Goal: Task Accomplishment & Management: Use online tool/utility

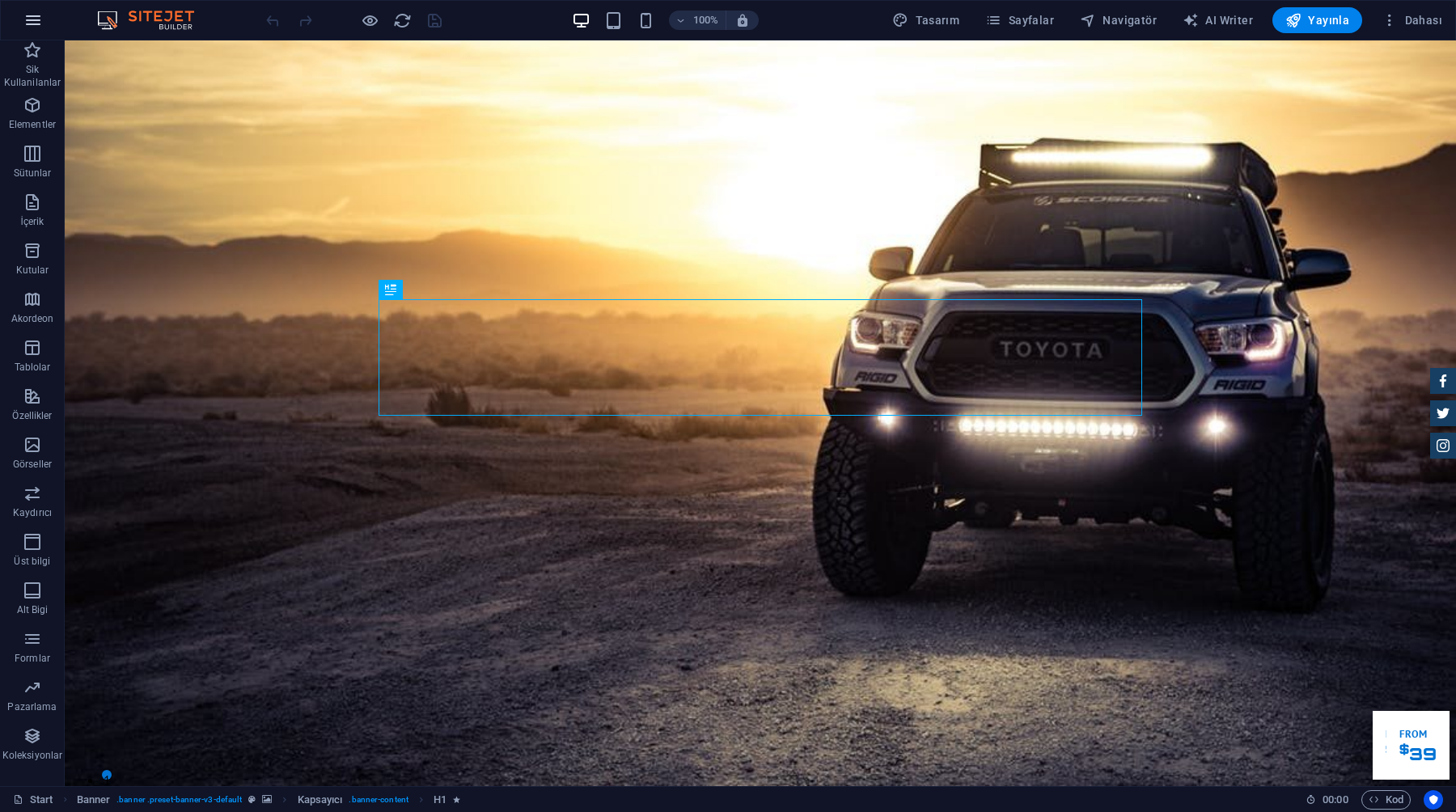
click at [1335, 701] on icon "button" at bounding box center [1339, 708] width 9 height 16
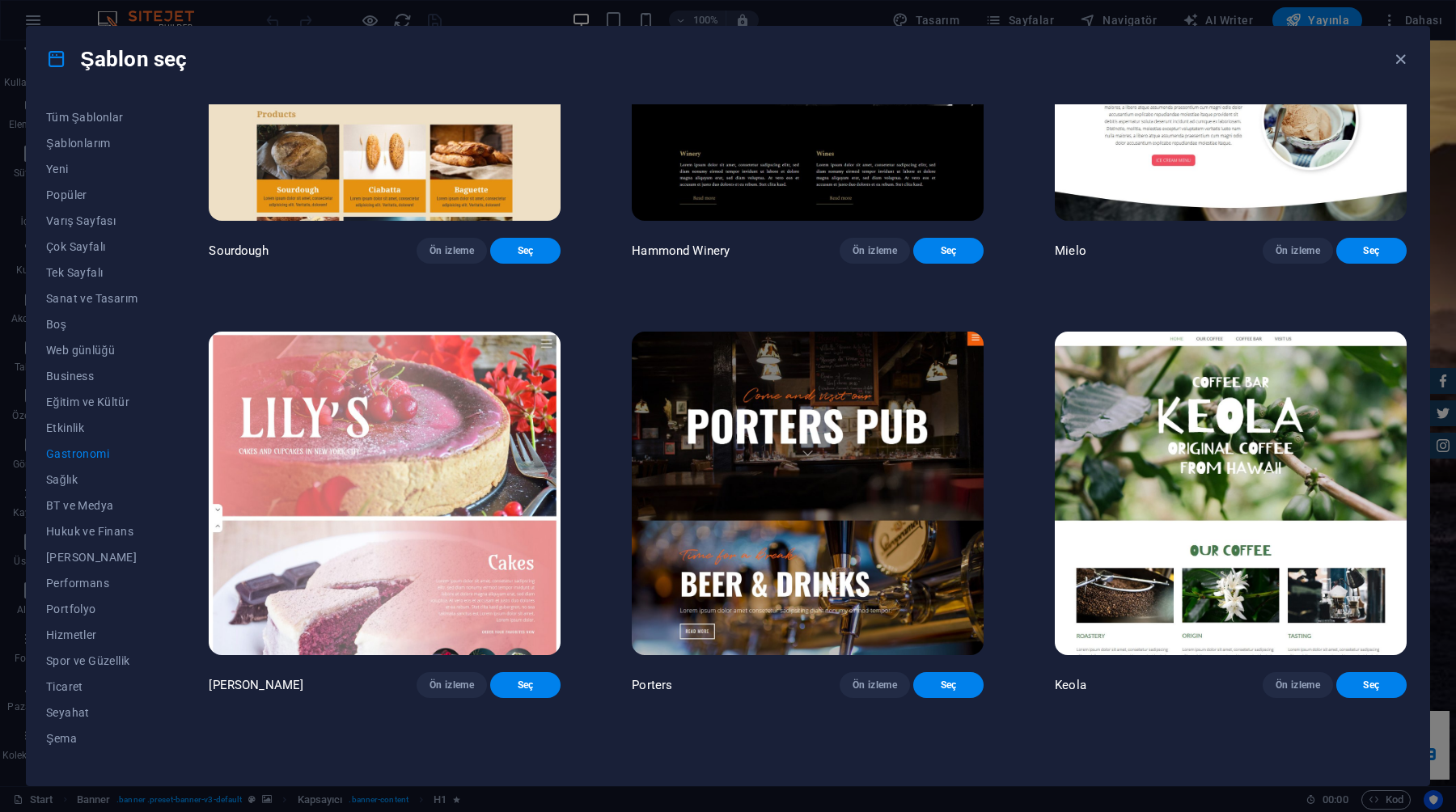
scroll to position [1612, 0]
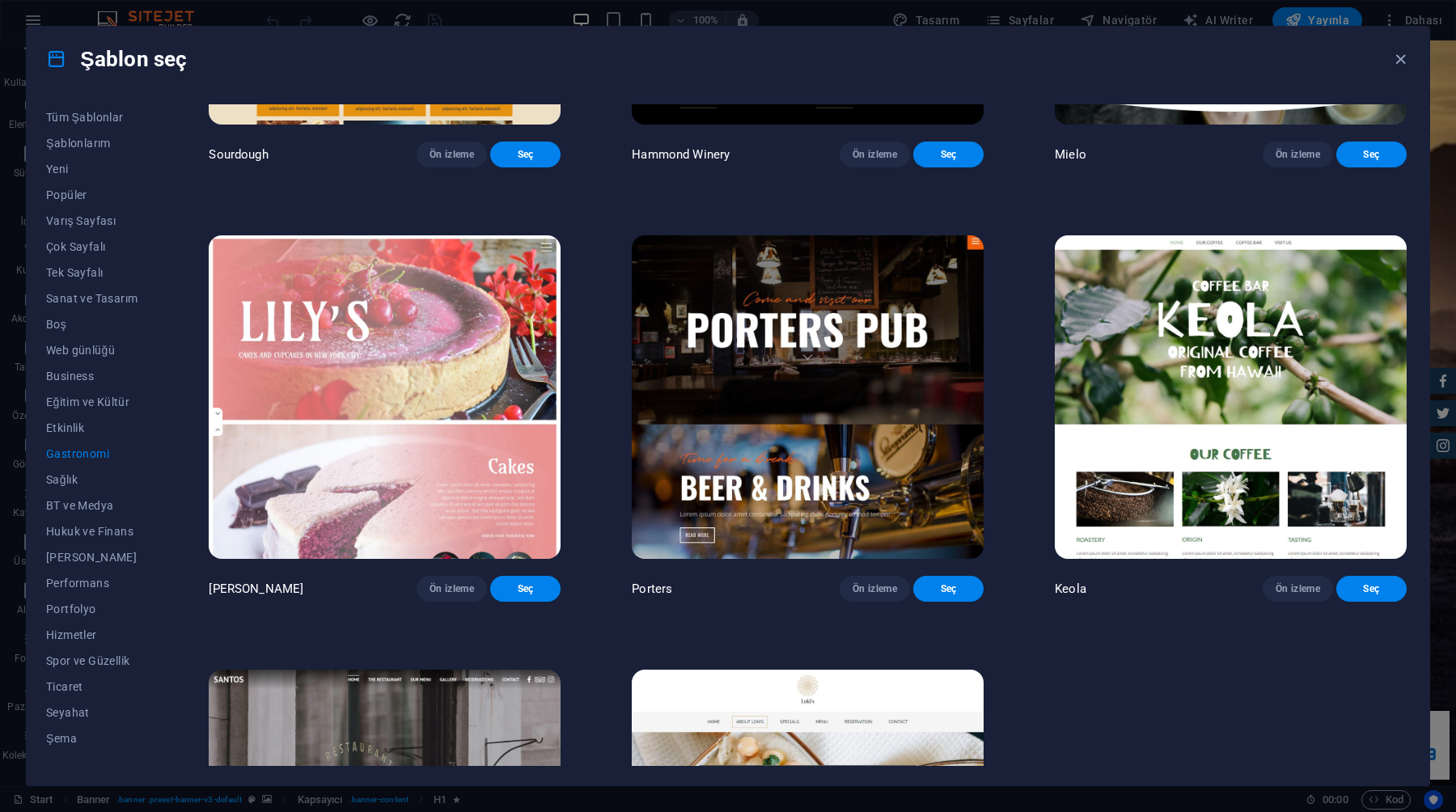
click at [723, 402] on img at bounding box center [808, 397] width 352 height 324
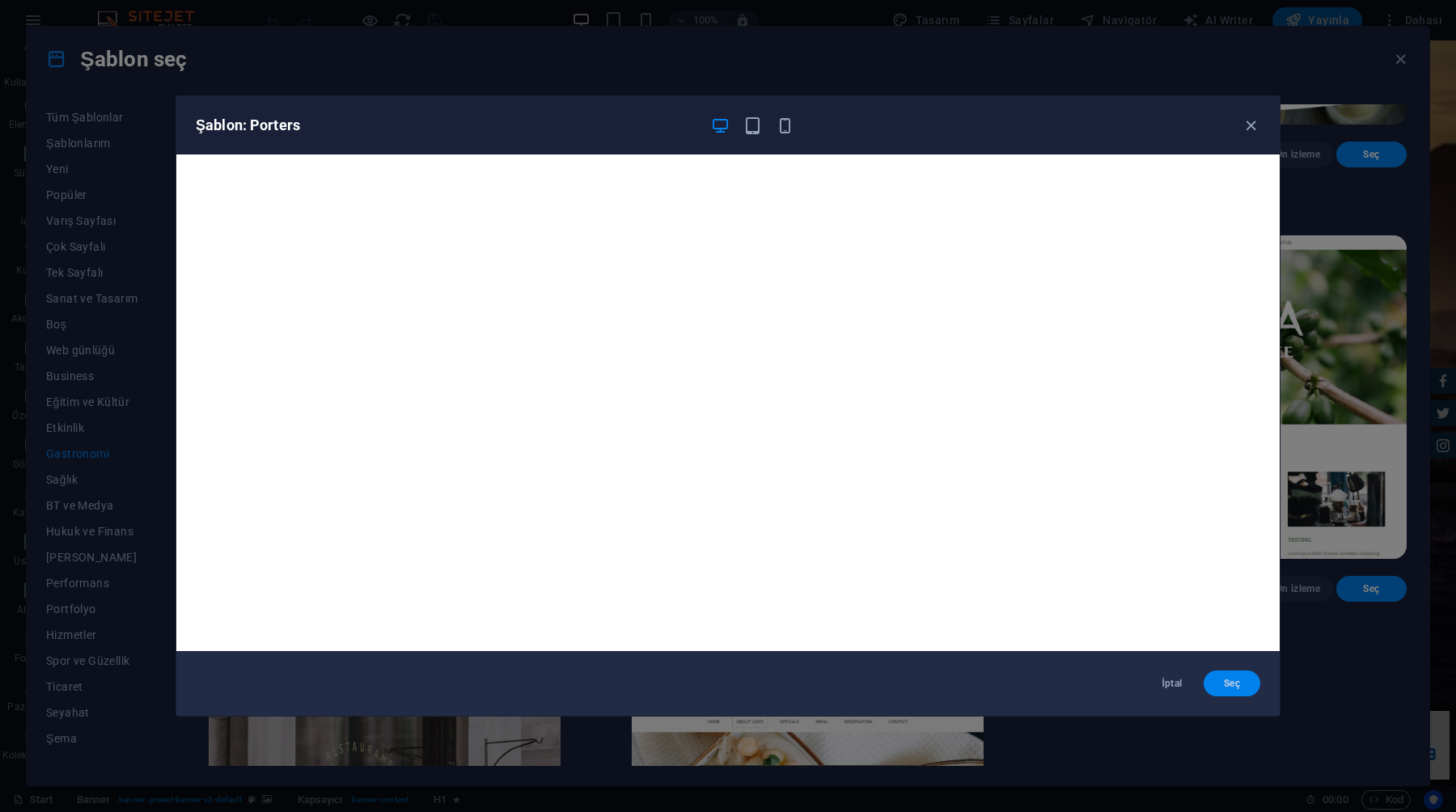
click at [1235, 681] on span "Seç" at bounding box center [1232, 683] width 31 height 13
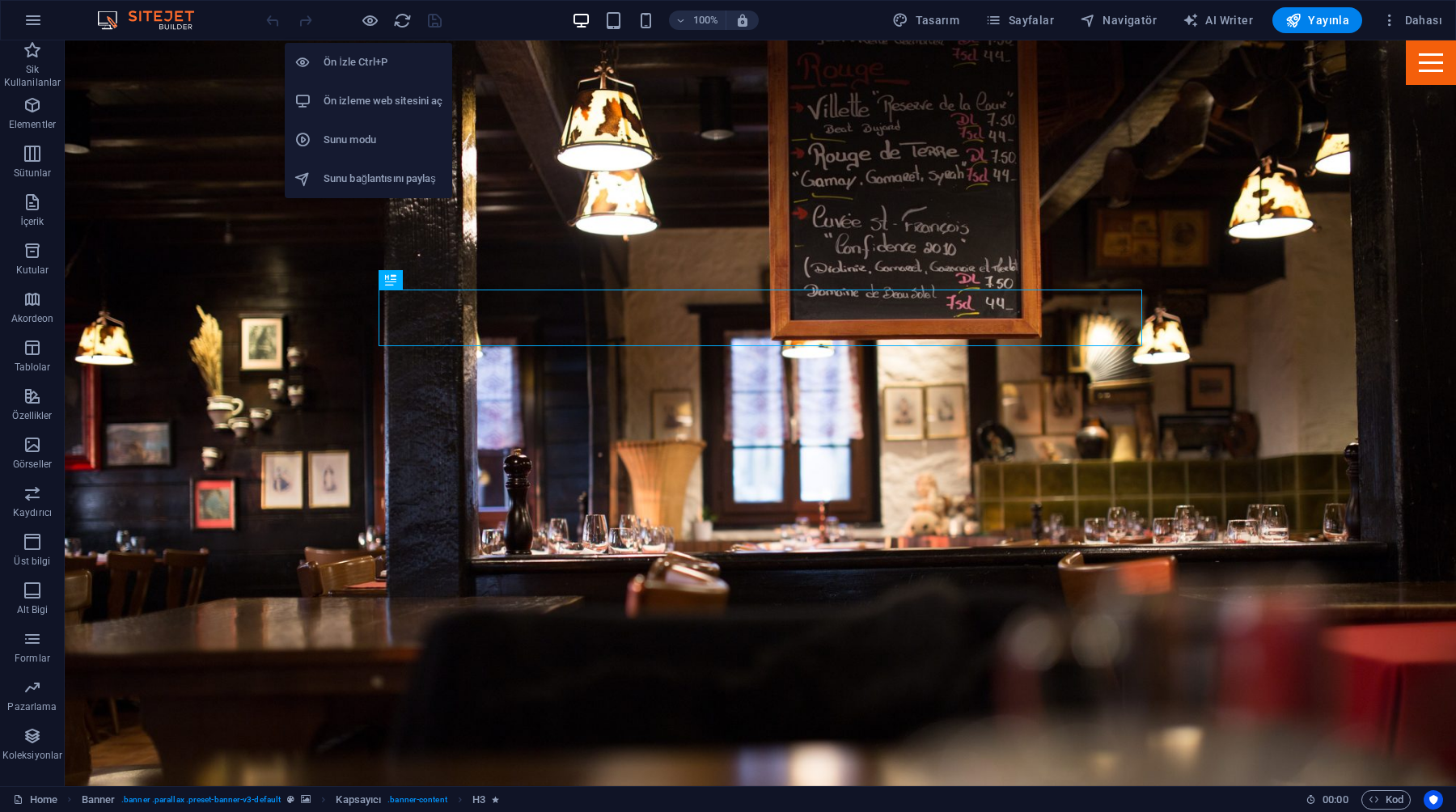
click at [371, 106] on h6 "Ön izleme web sitesini aç" at bounding box center [383, 100] width 119 height 20
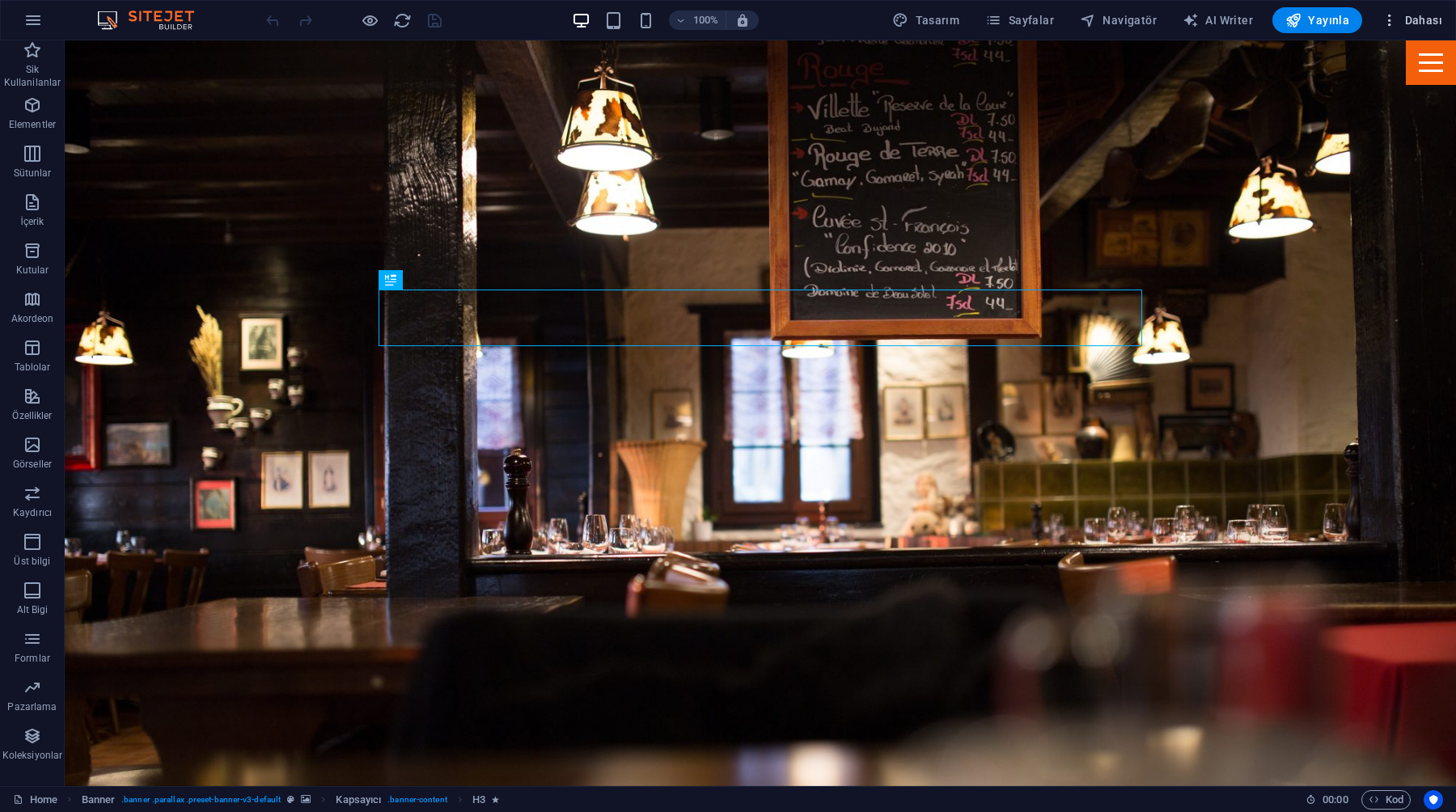
click at [1385, 17] on icon "button" at bounding box center [1390, 20] width 16 height 16
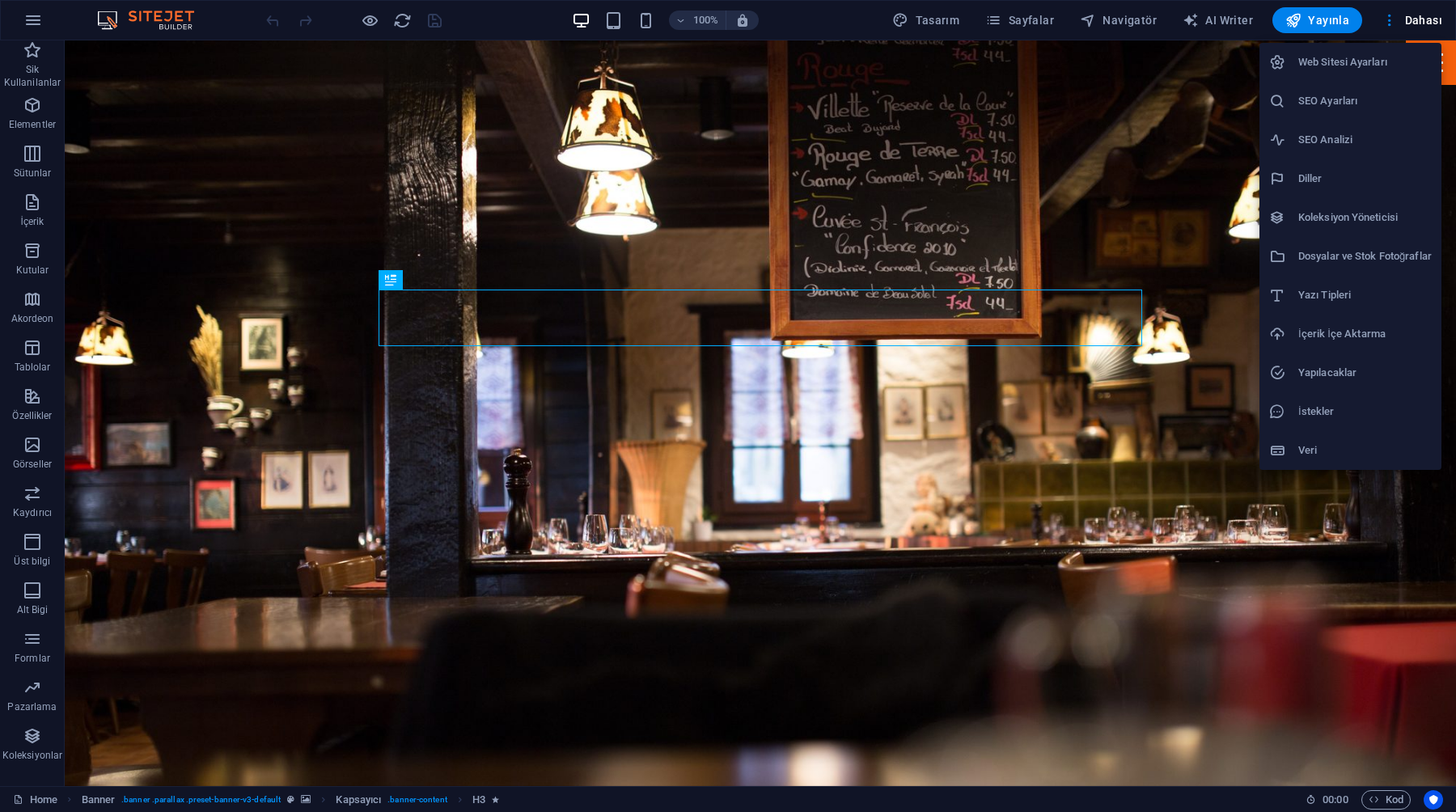
click at [1386, 16] on div at bounding box center [728, 406] width 1456 height 812
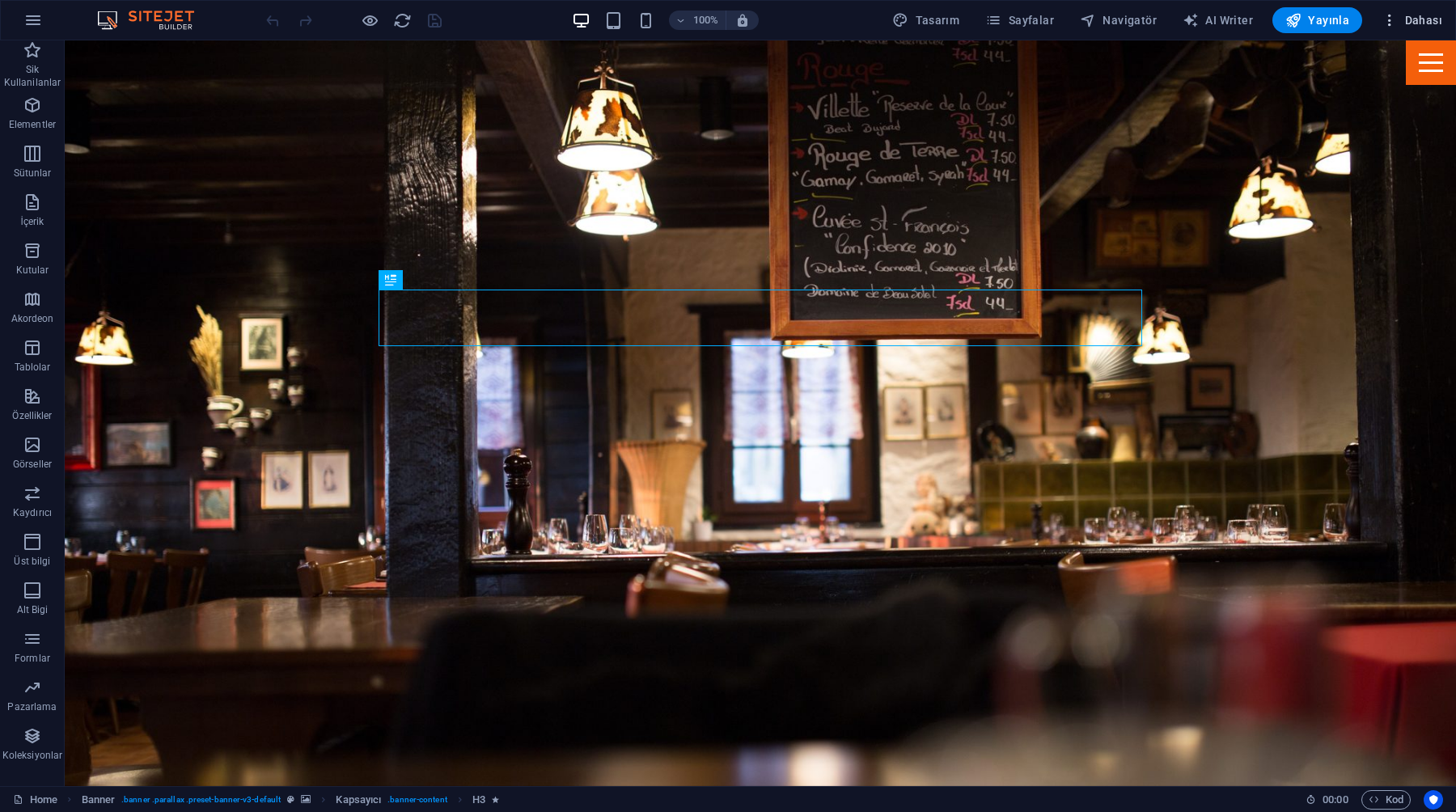
click at [1400, 16] on span "Dahası" at bounding box center [1412, 20] width 60 height 16
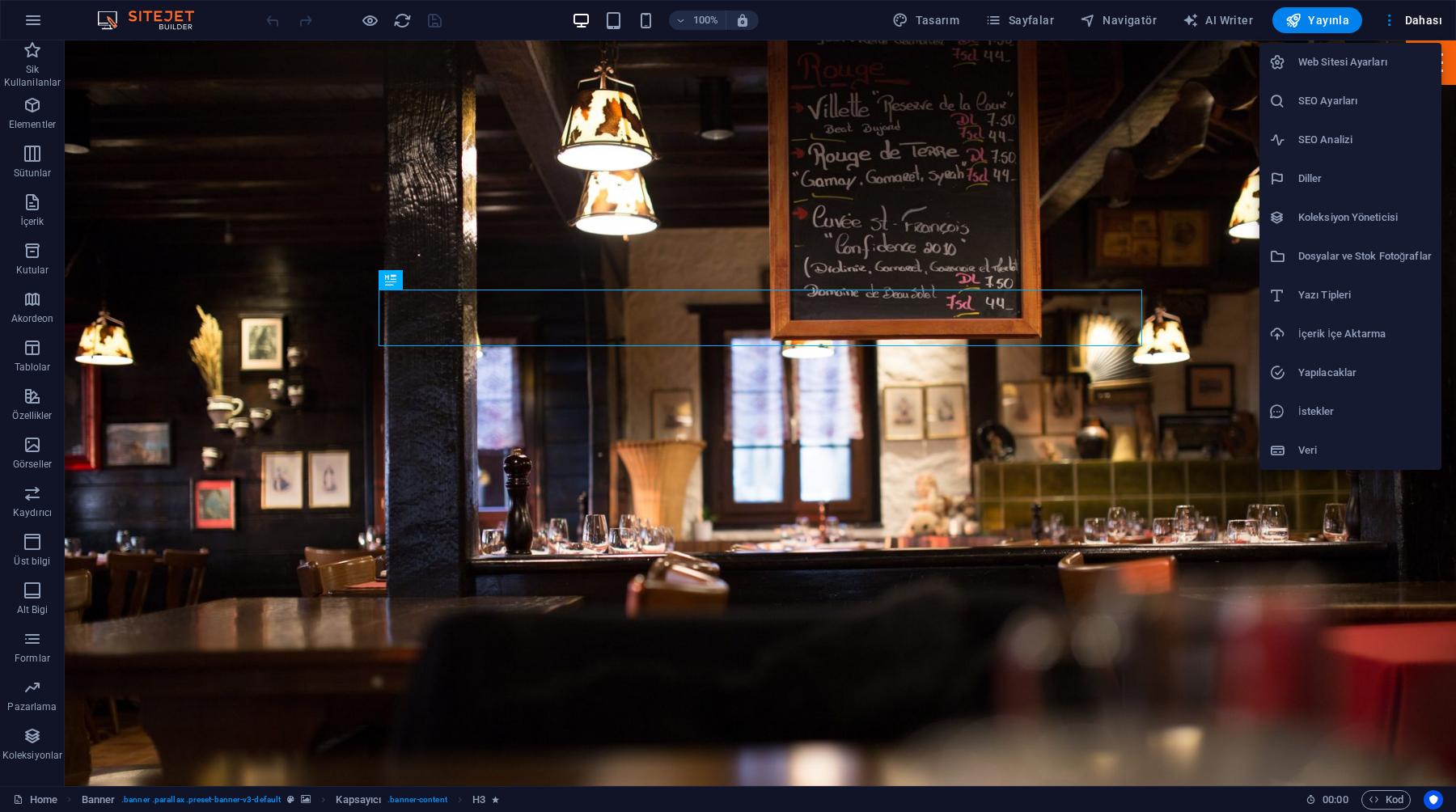
click at [1326, 48] on li "Web Sitesi Ayarları" at bounding box center [1351, 62] width 182 height 39
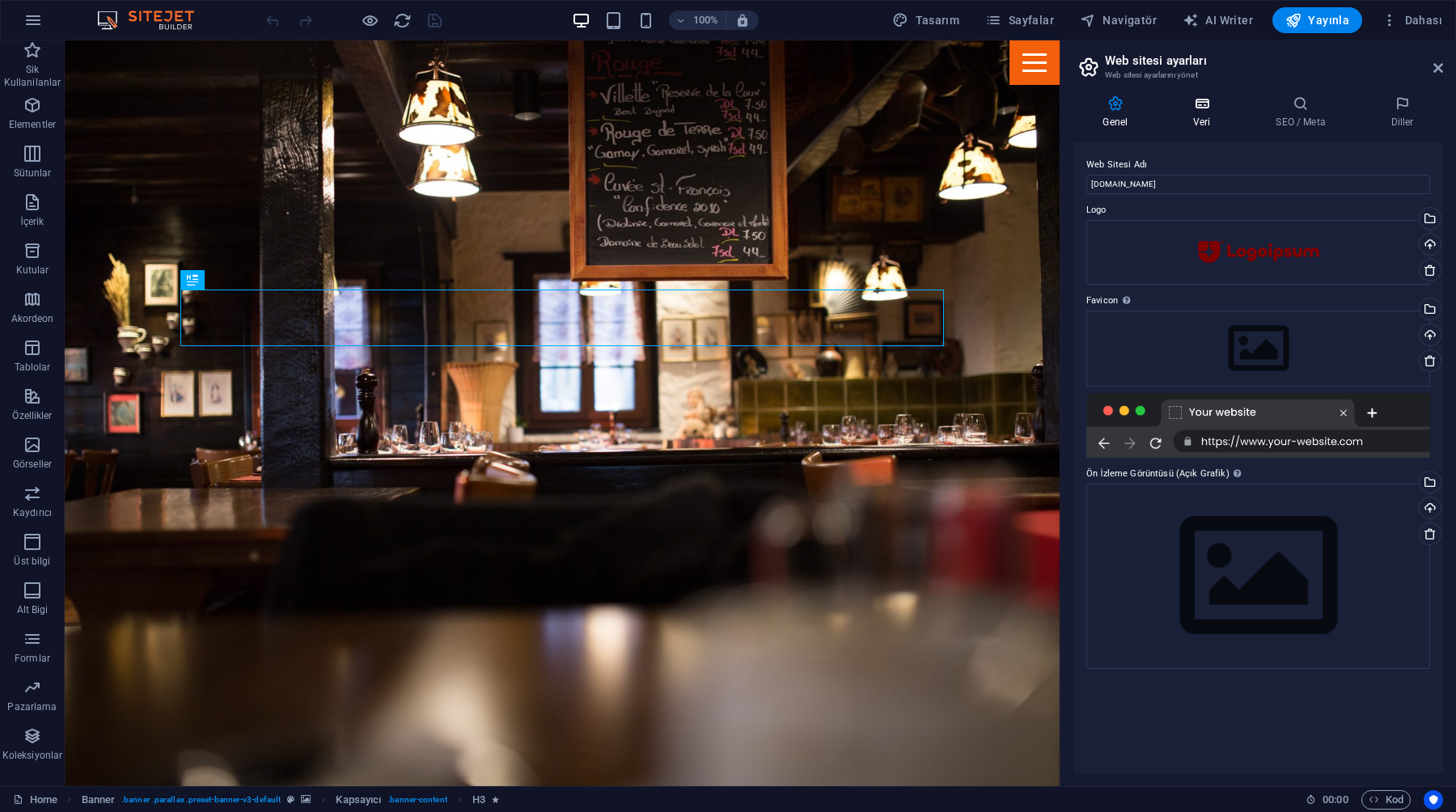
click at [1202, 112] on h4 "Veri" at bounding box center [1205, 112] width 82 height 34
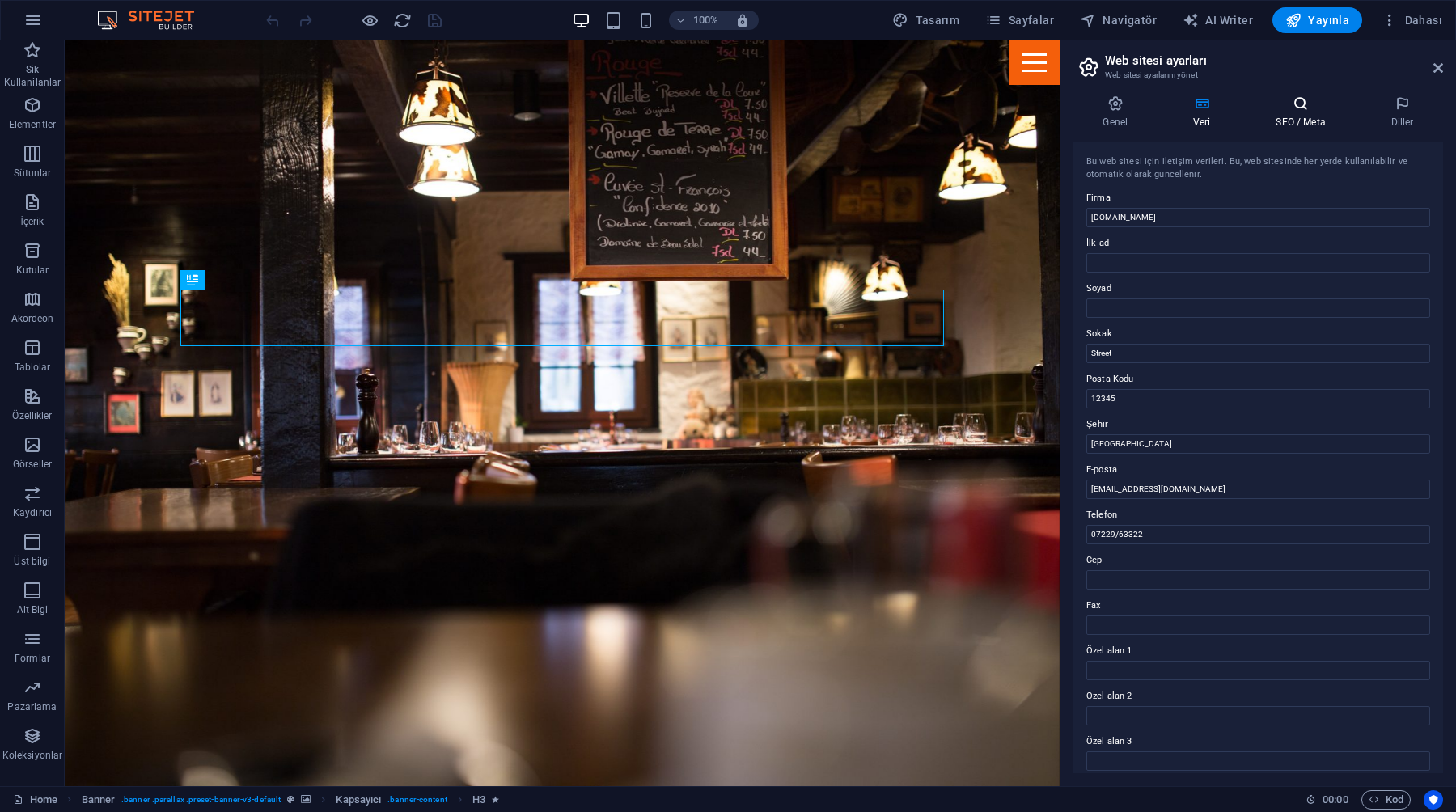
click at [1303, 116] on h4 "SEO / Meta" at bounding box center [1304, 112] width 115 height 34
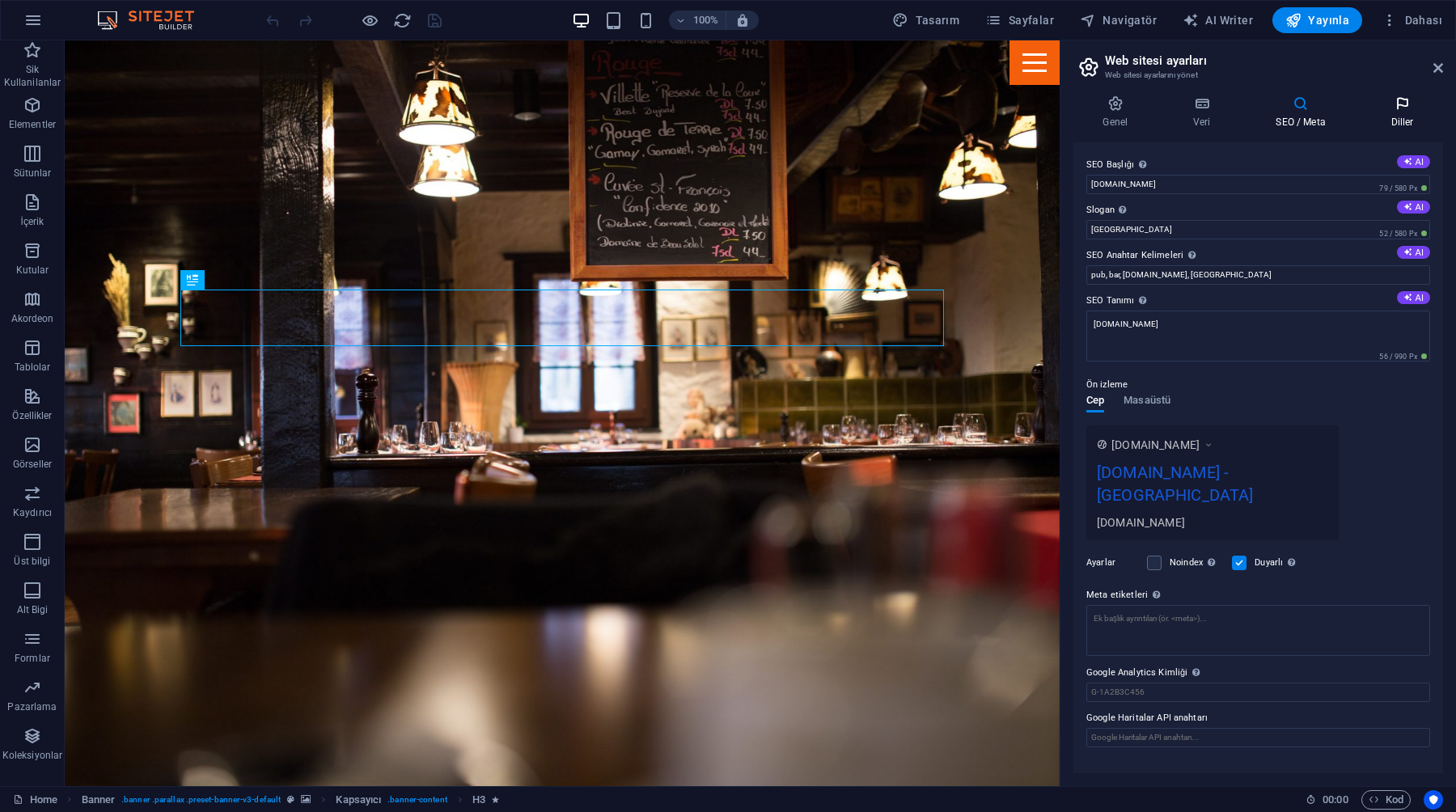
click at [1403, 109] on icon at bounding box center [1402, 103] width 82 height 16
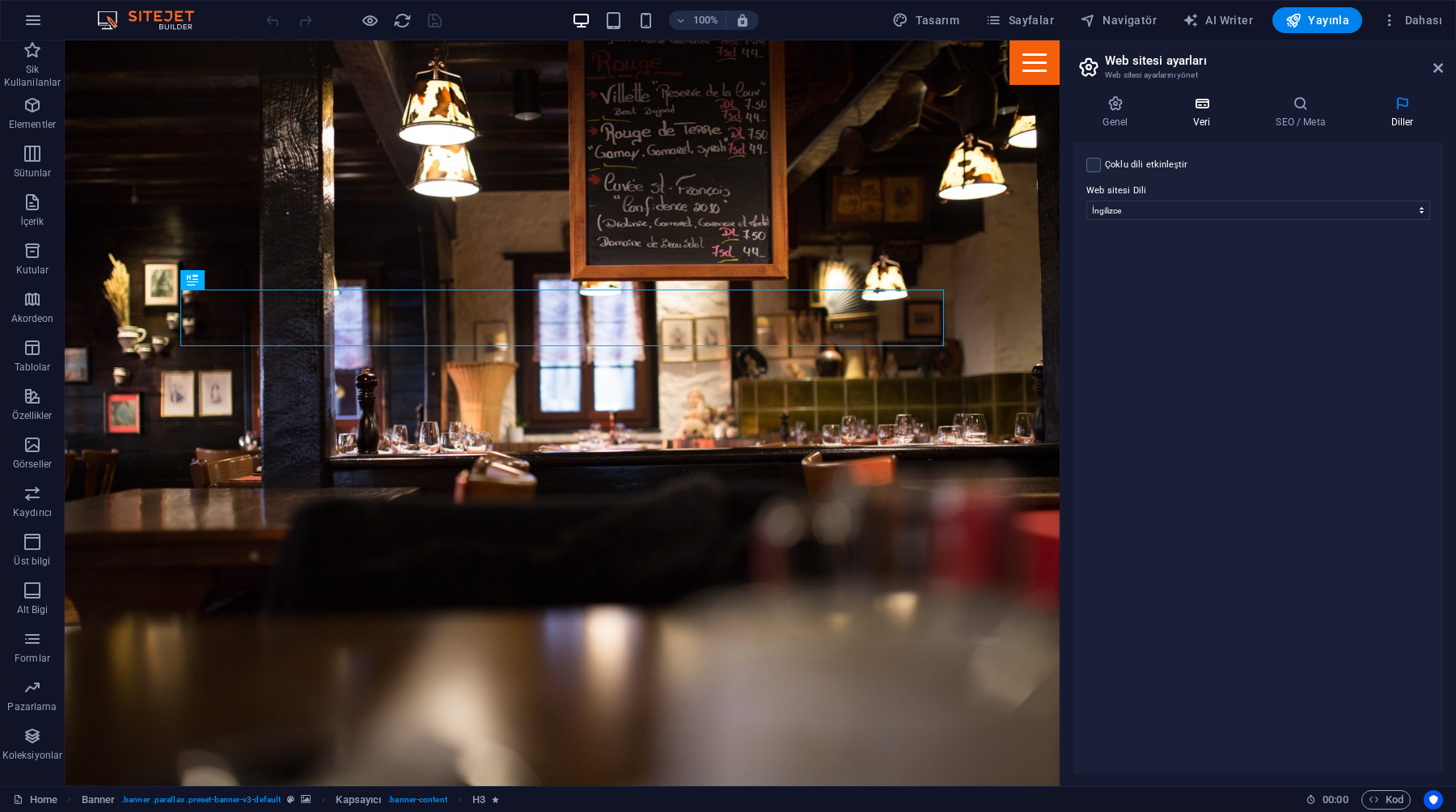
click at [1207, 112] on h4 "Veri" at bounding box center [1205, 112] width 82 height 34
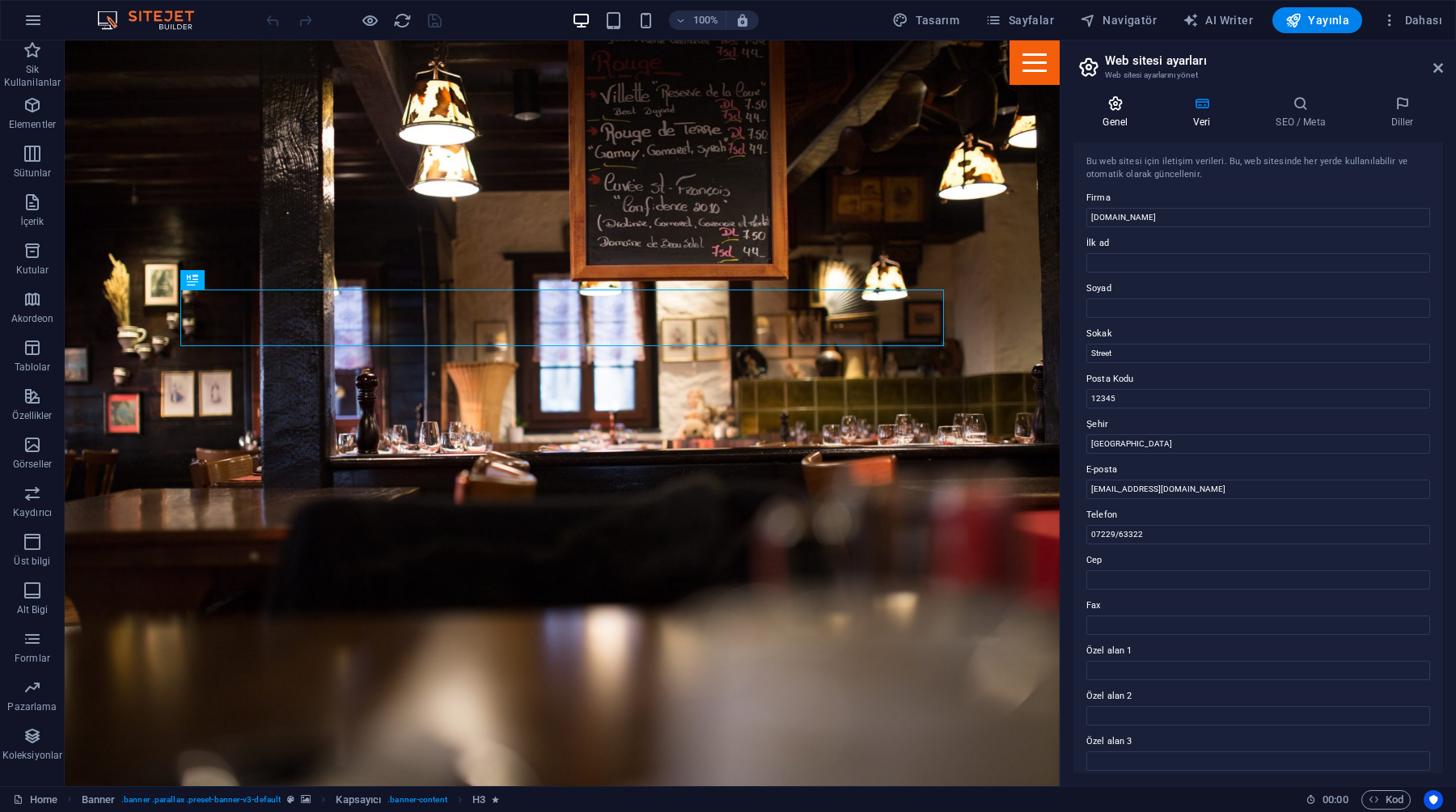
click at [1106, 111] on h4 "Genel" at bounding box center [1118, 112] width 91 height 34
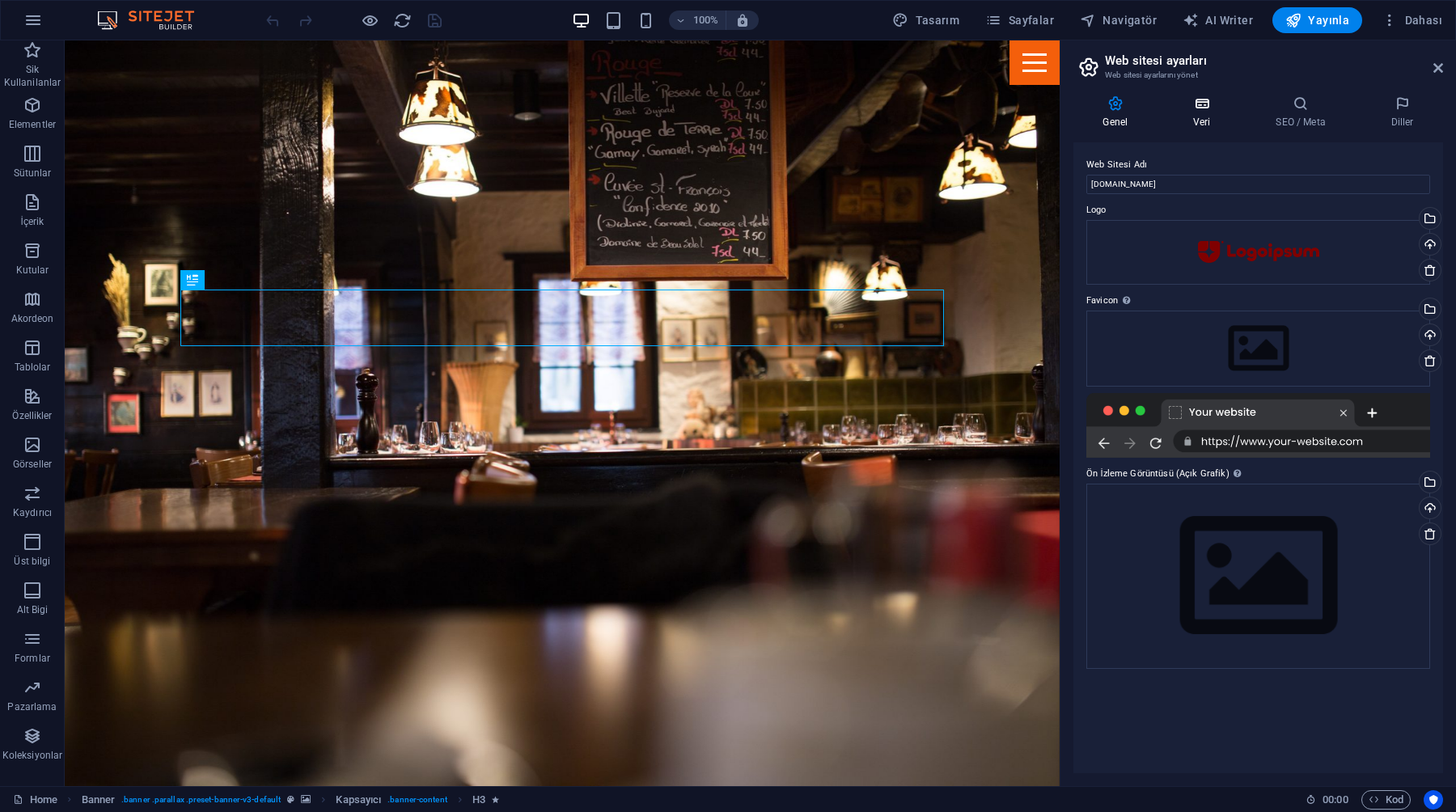
click at [1196, 102] on icon at bounding box center [1202, 103] width 76 height 16
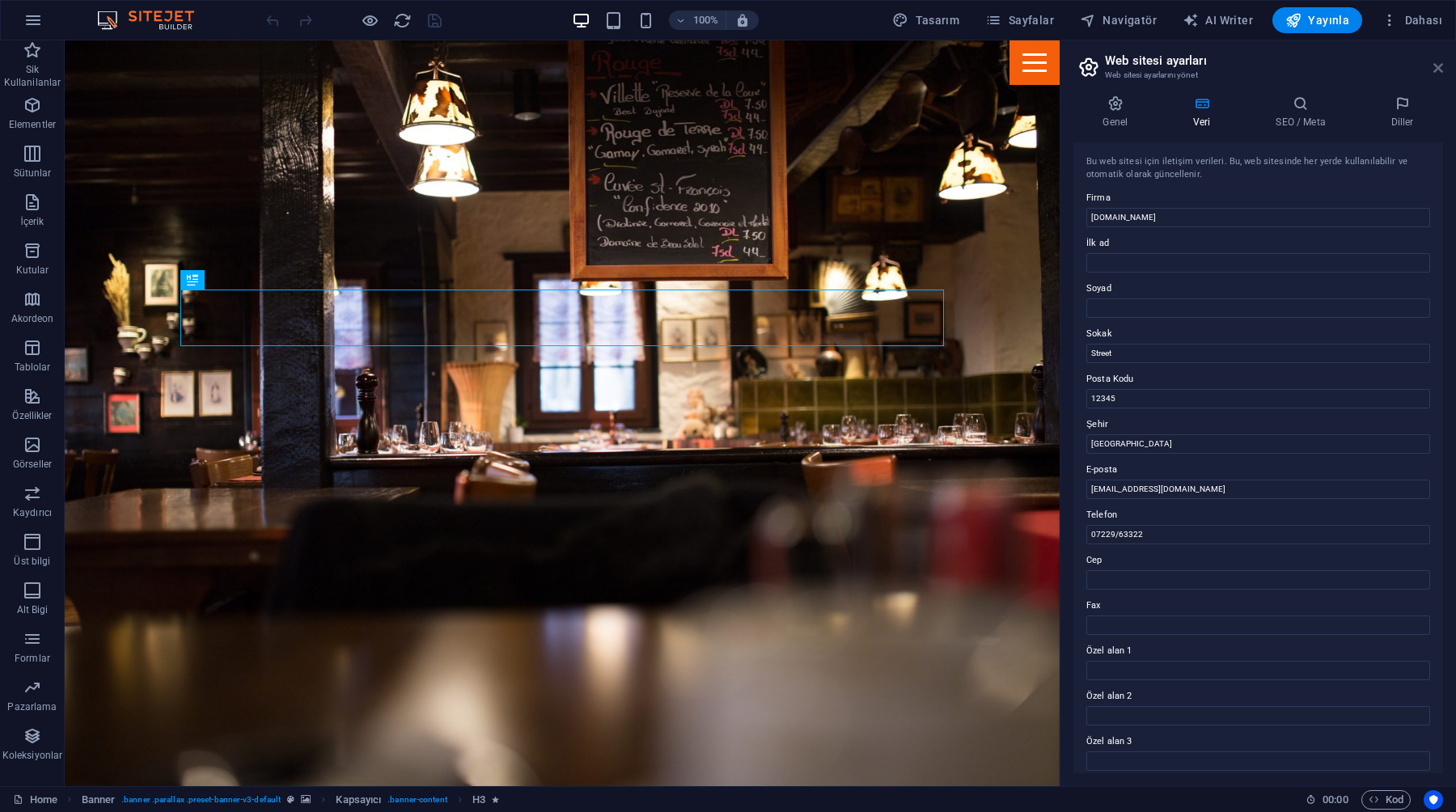
click at [1436, 64] on icon at bounding box center [1438, 67] width 9 height 13
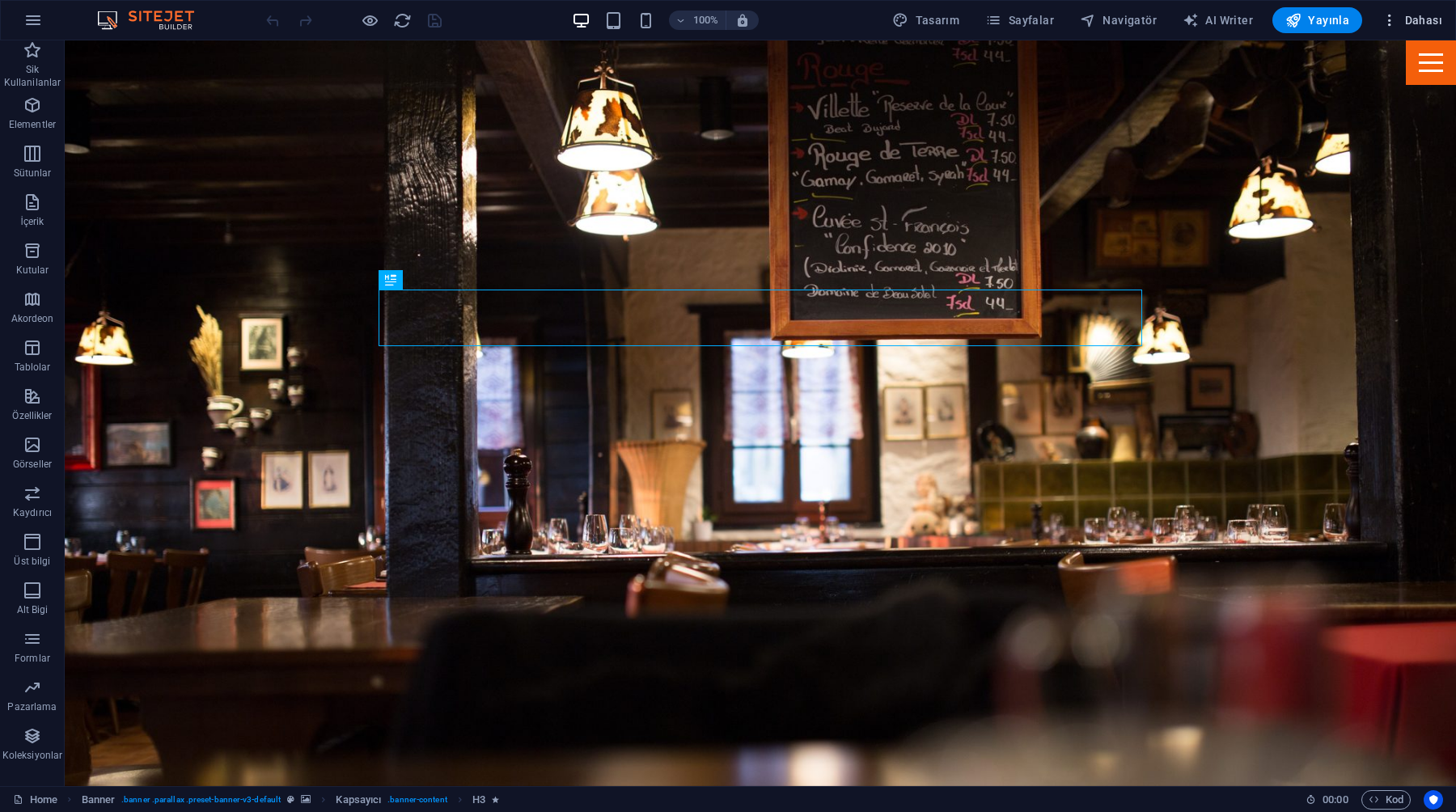
click at [1417, 12] on span "Dahası" at bounding box center [1412, 20] width 60 height 16
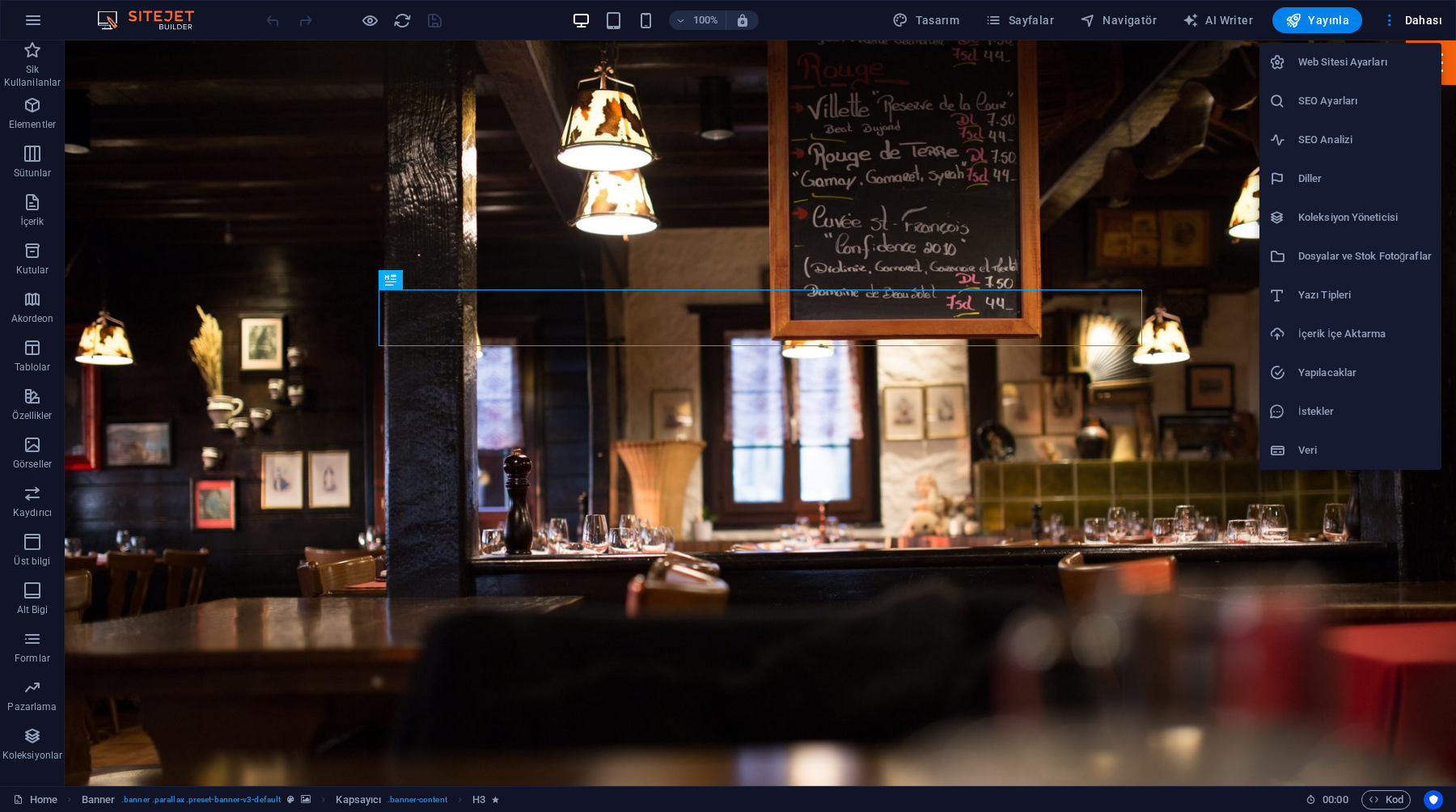
click at [1385, 10] on div at bounding box center [728, 406] width 1456 height 812
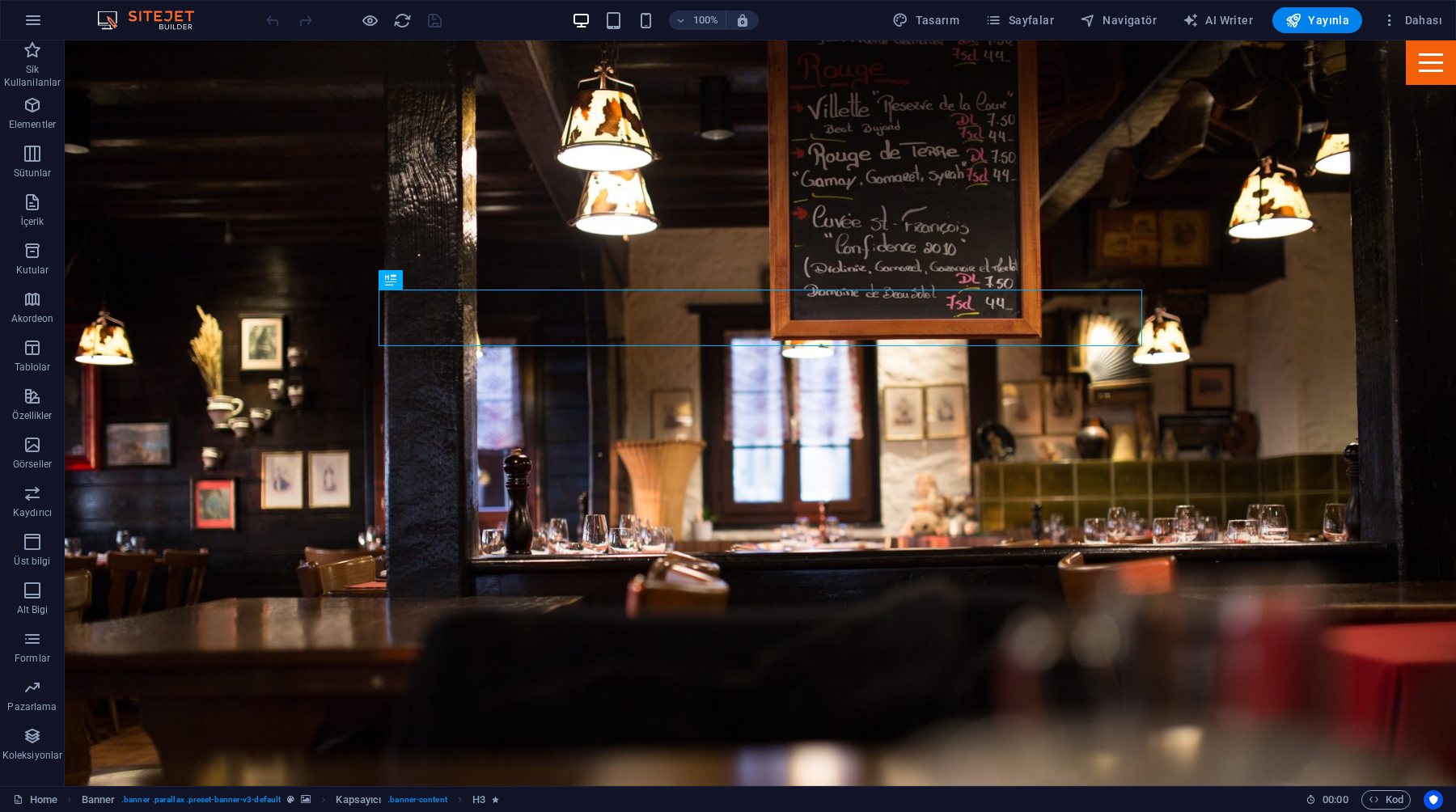
click at [1385, 21] on icon "button" at bounding box center [1390, 20] width 16 height 16
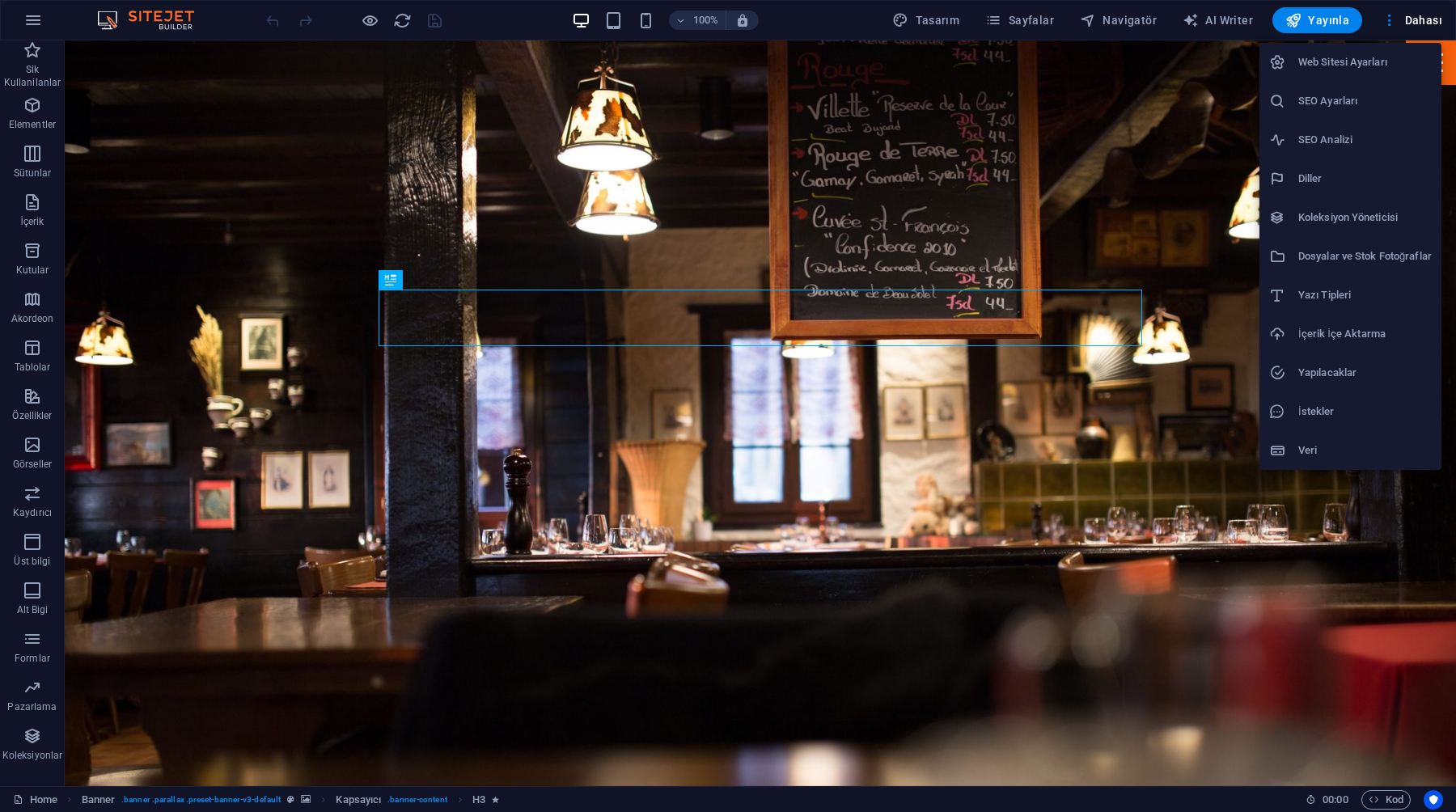
click at [1391, 24] on div at bounding box center [728, 406] width 1456 height 812
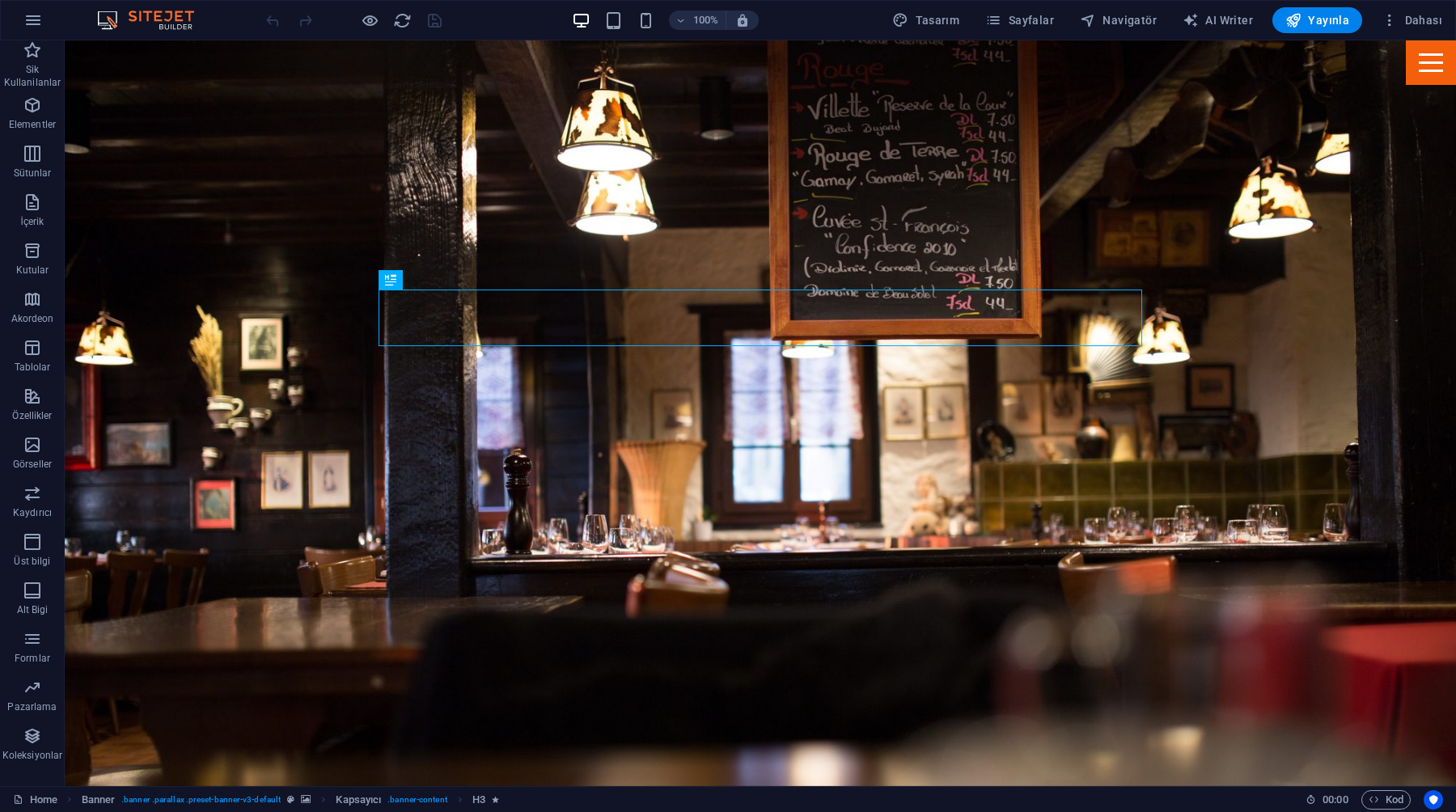
click at [5, 24] on div "100% Tasarım Sayfalar Navigatör AI Writer Yayınla Dahası" at bounding box center [728, 20] width 1454 height 39
click at [20, 20] on button "button" at bounding box center [33, 20] width 39 height 39
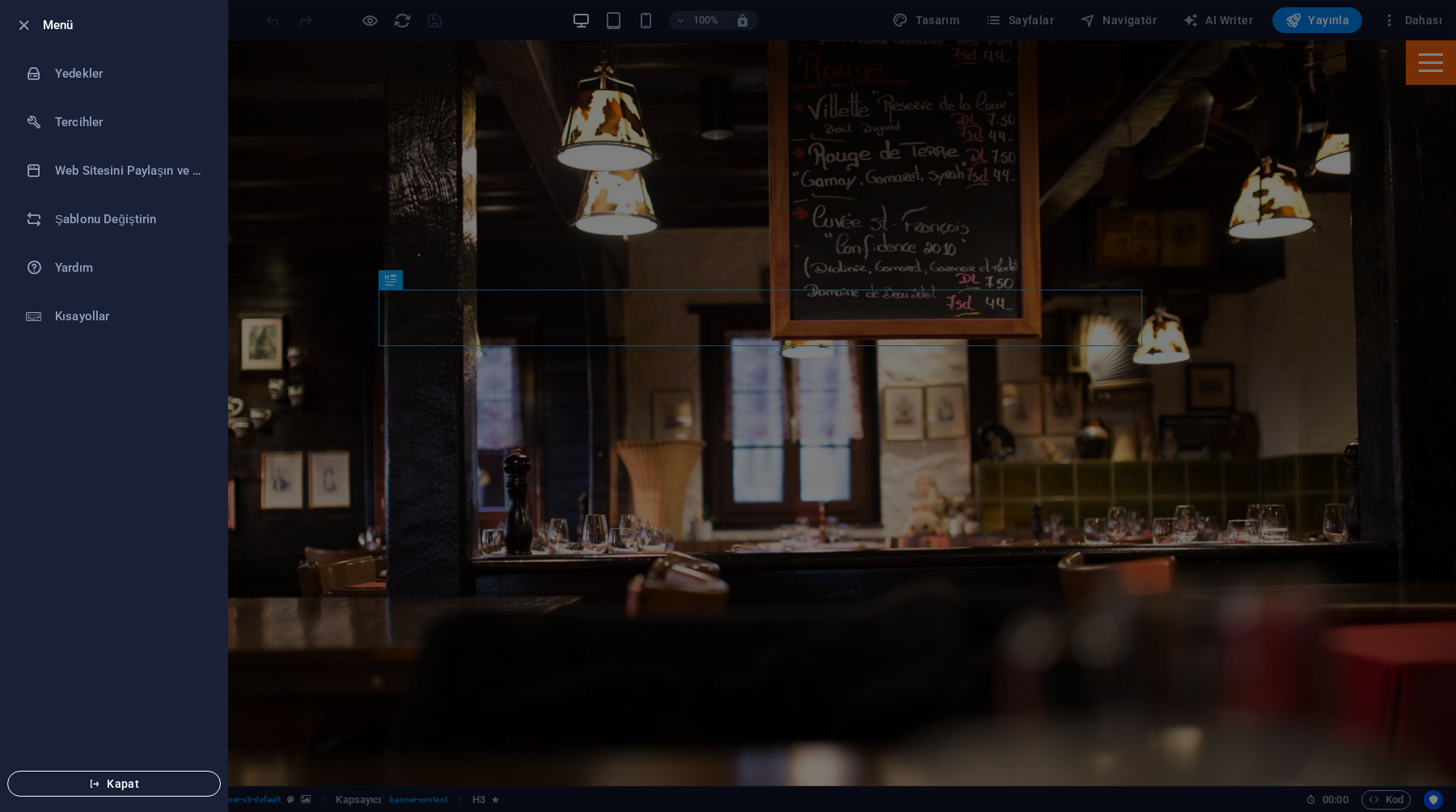
click at [77, 794] on button "Kapat" at bounding box center [114, 783] width 213 height 26
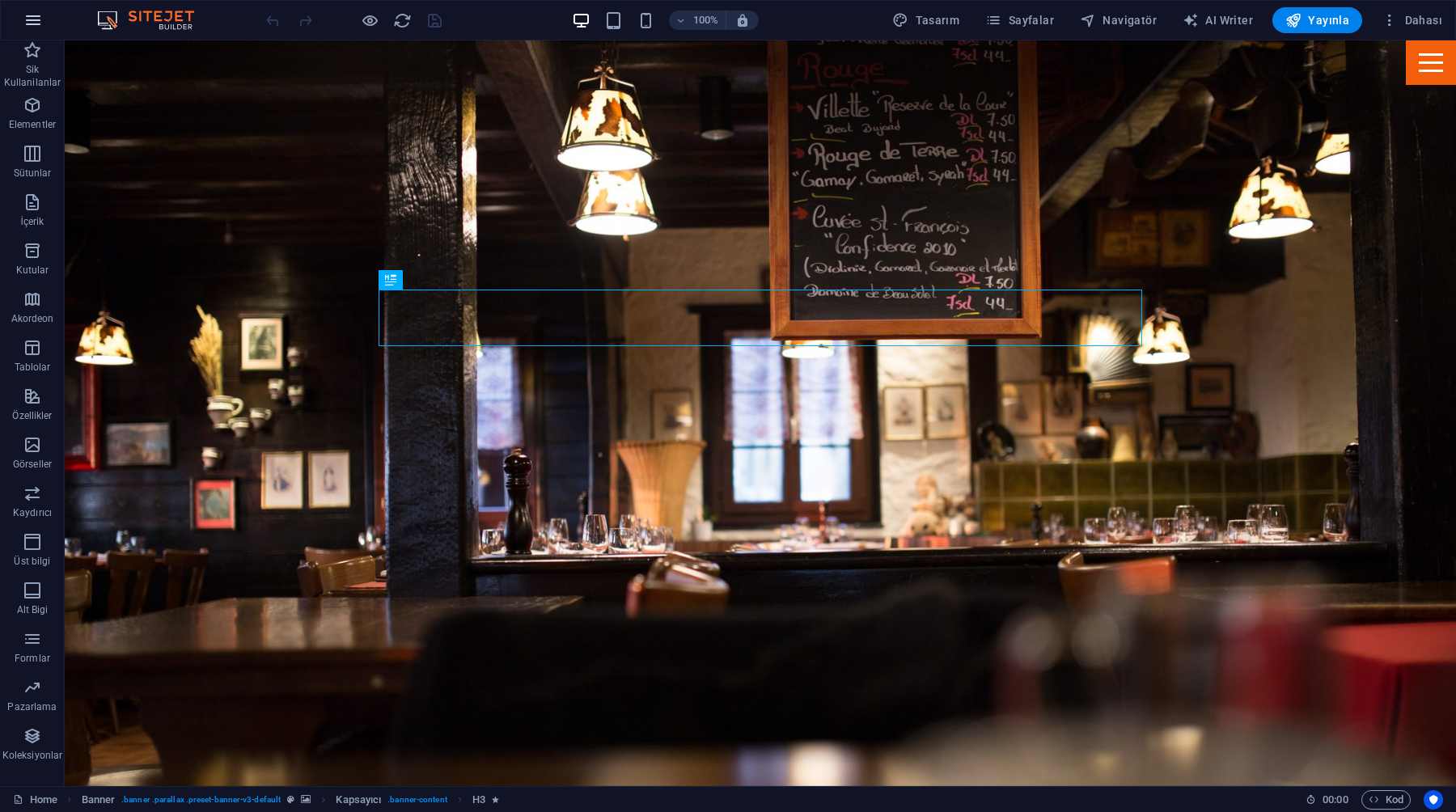
click at [38, 23] on icon "button" at bounding box center [33, 20] width 20 height 20
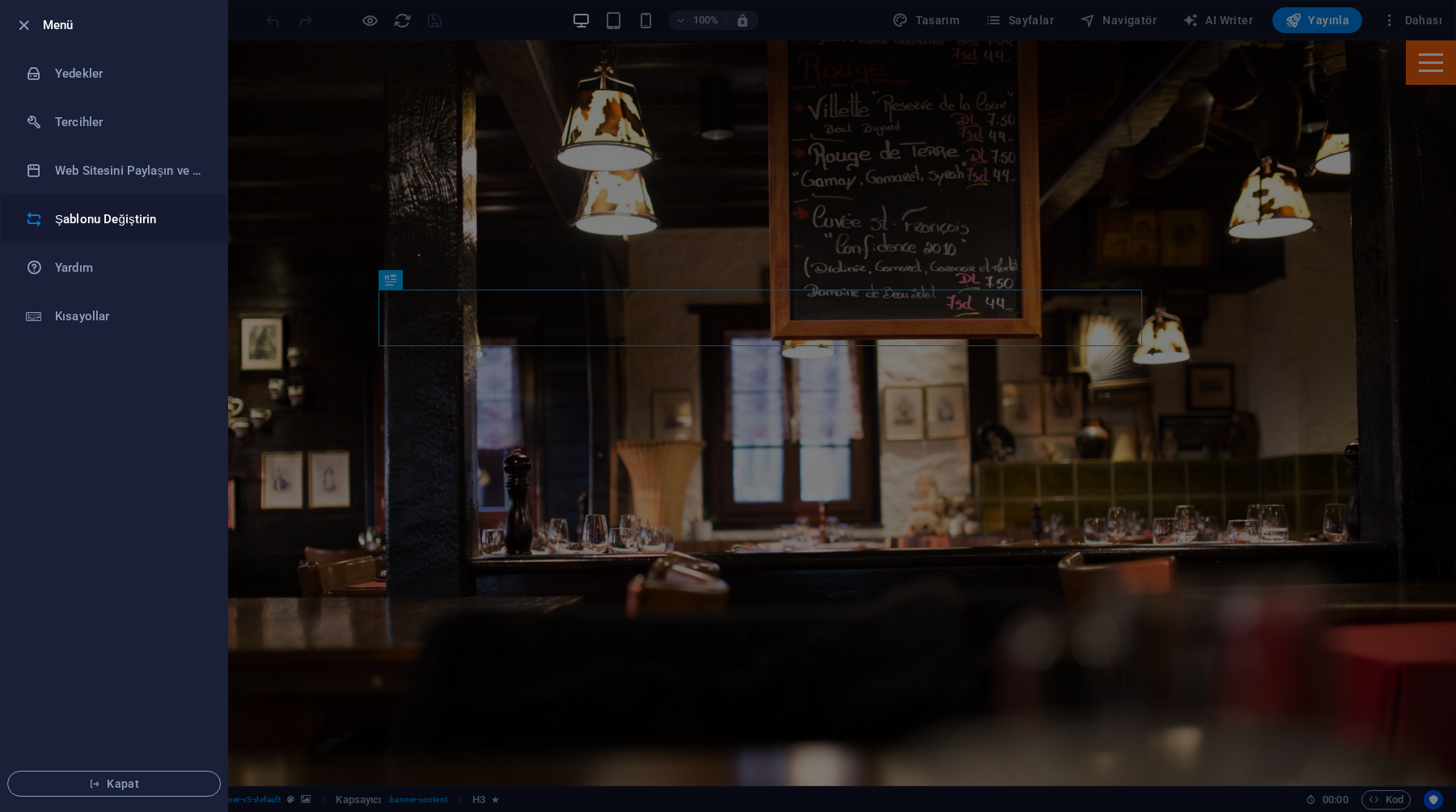
click at [90, 215] on h6 "Şablonu Değiştirin" at bounding box center [130, 219] width 150 height 20
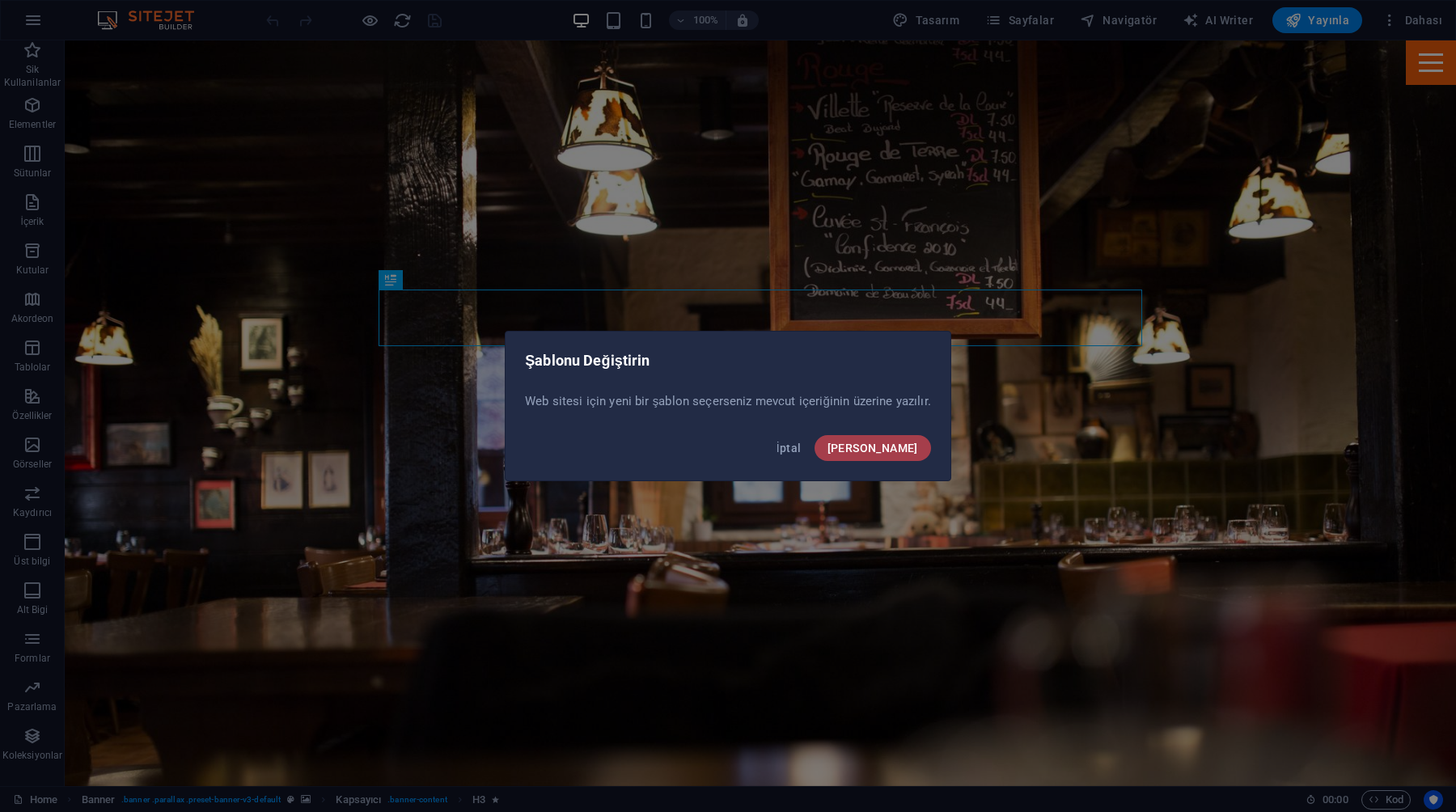
click at [890, 457] on button "Onayla" at bounding box center [873, 448] width 117 height 26
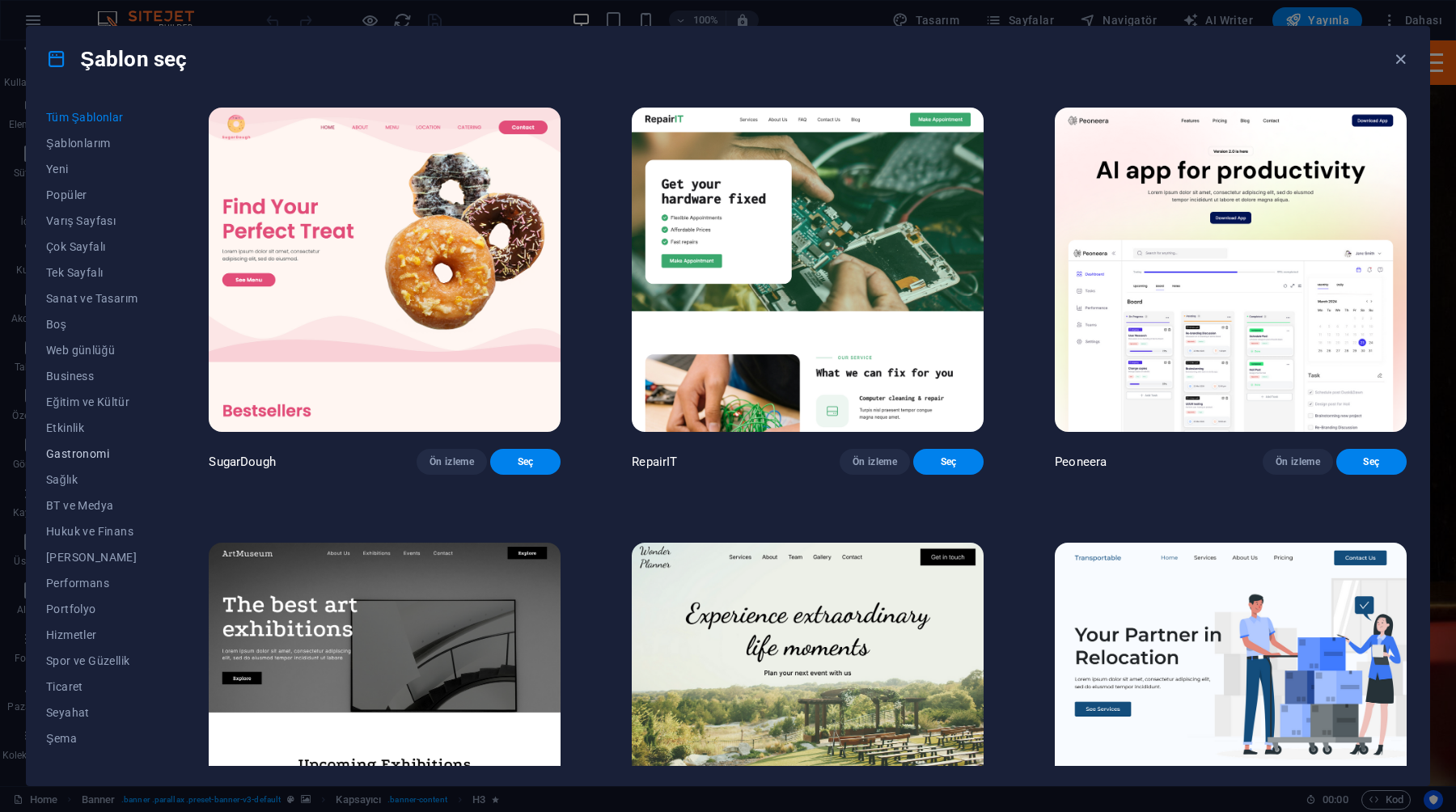
click at [83, 451] on span "Gastronomi" at bounding box center [91, 453] width 91 height 13
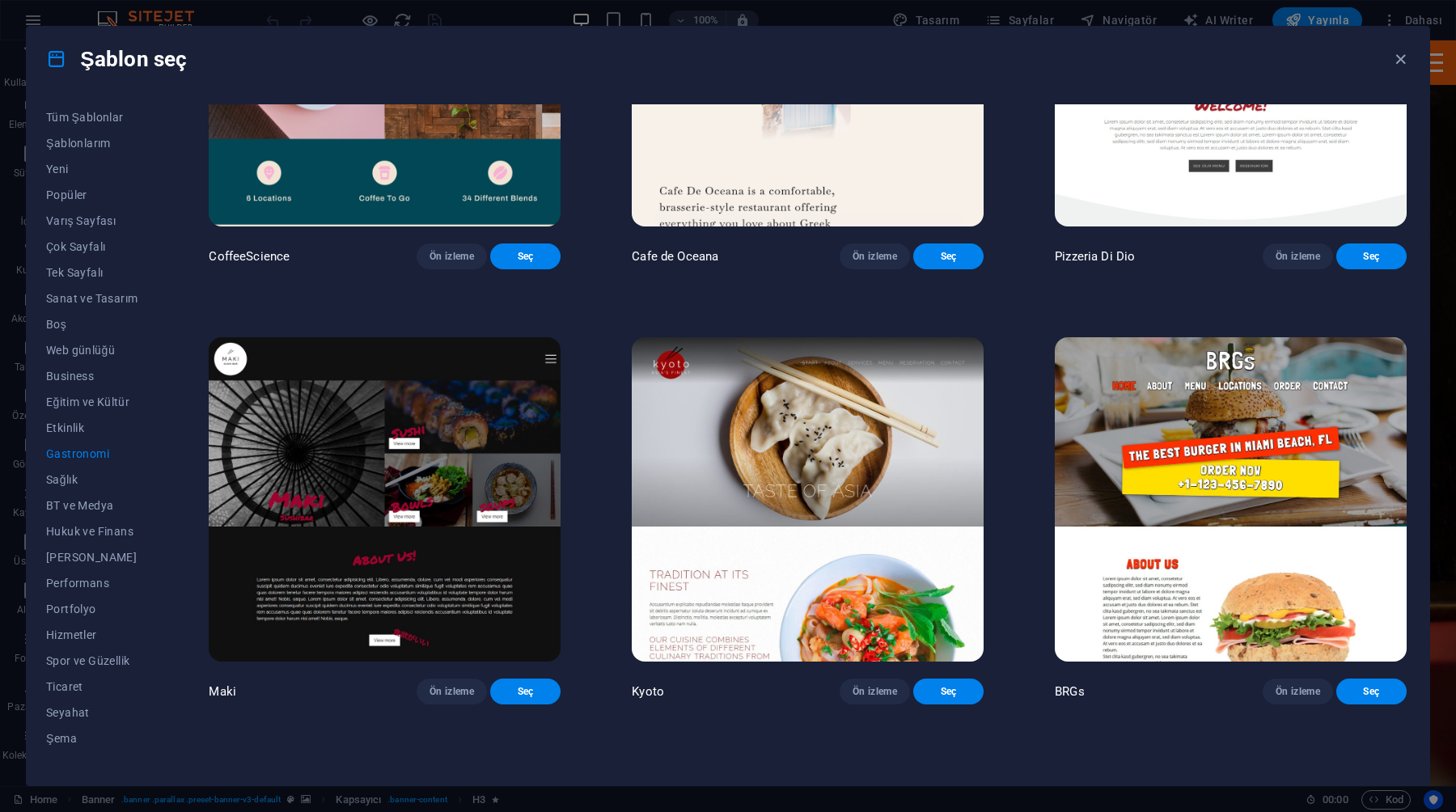
scroll to position [683, 0]
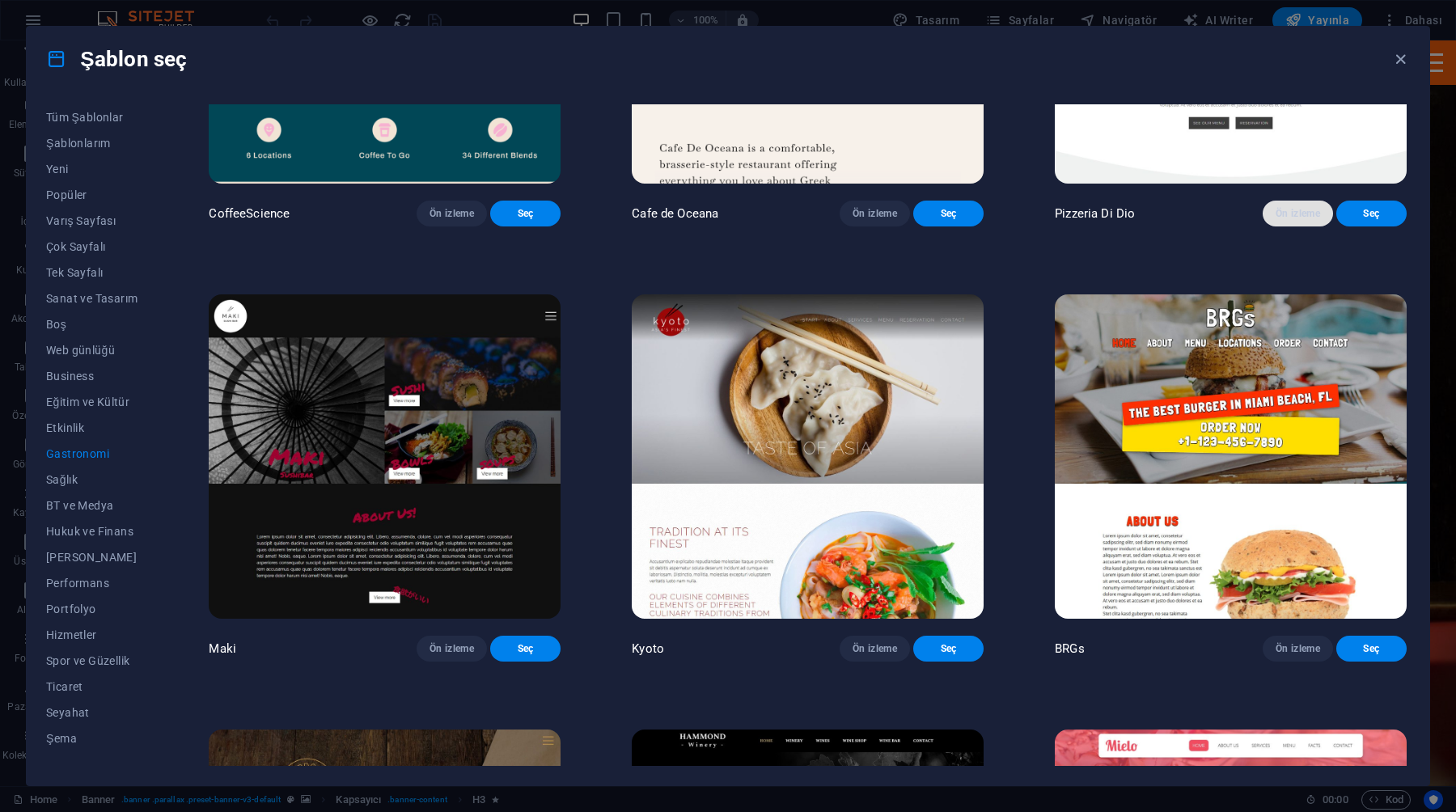
click at [1291, 207] on span "Ön izleme" at bounding box center [1298, 213] width 44 height 13
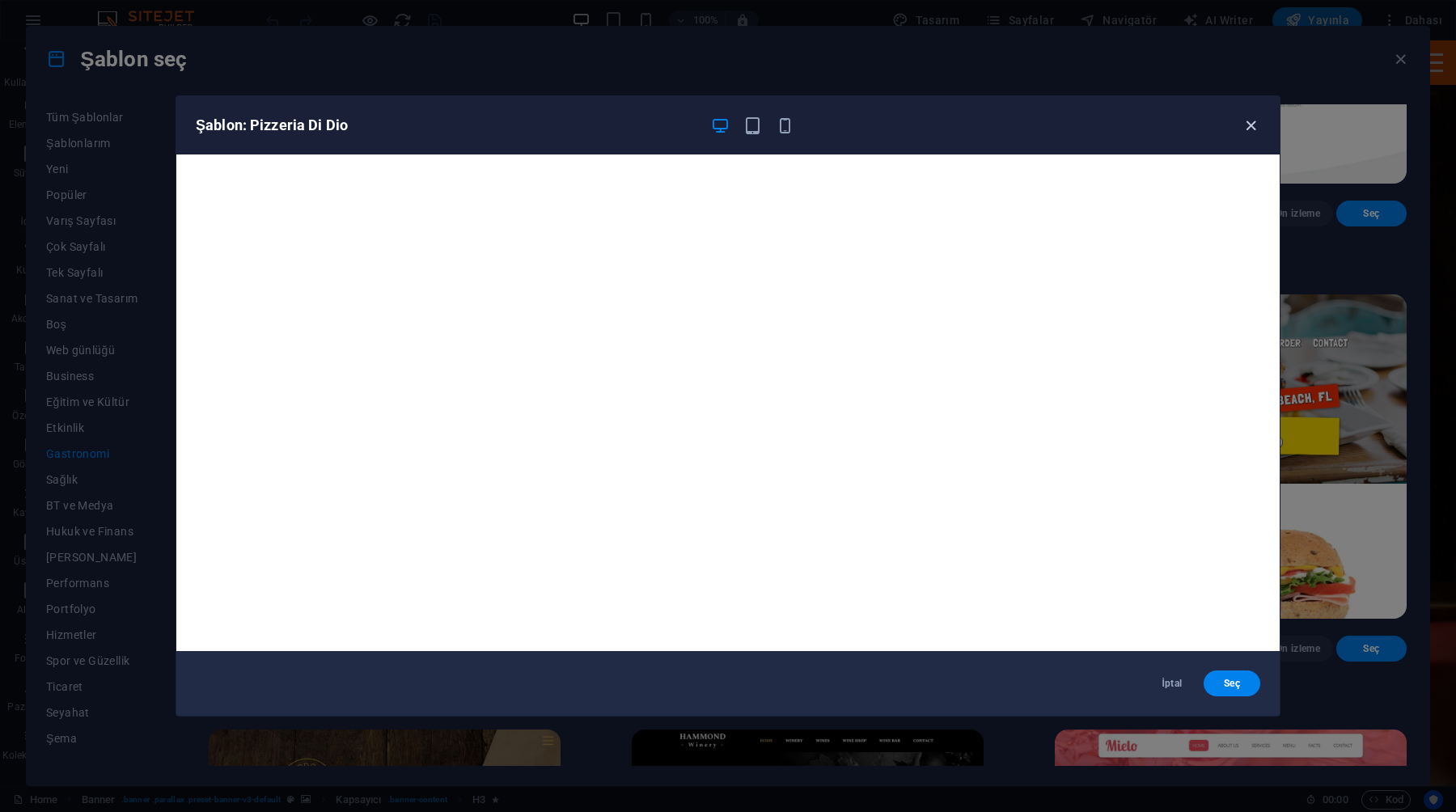
click at [1254, 133] on icon "button" at bounding box center [1251, 126] width 19 height 19
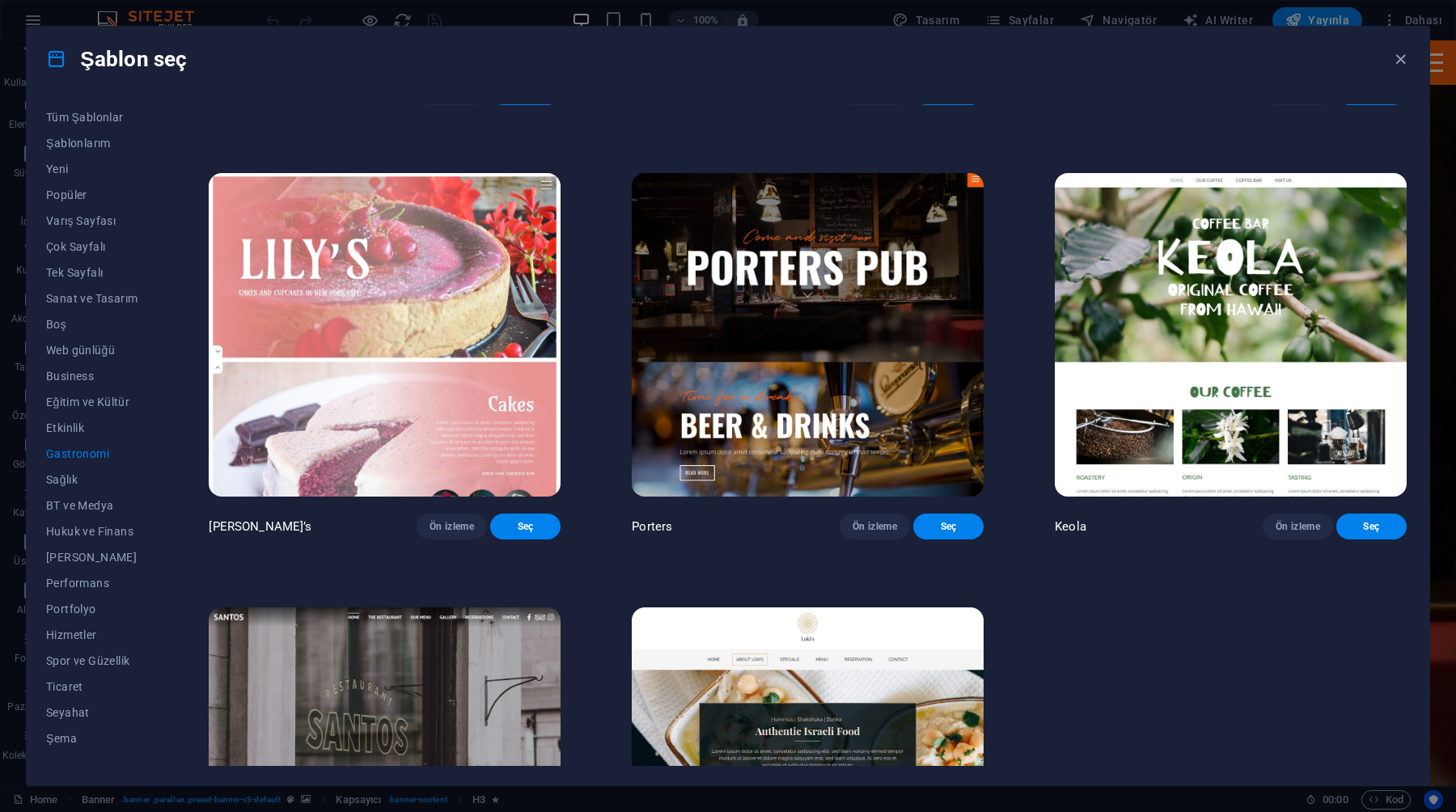
scroll to position [1831, 0]
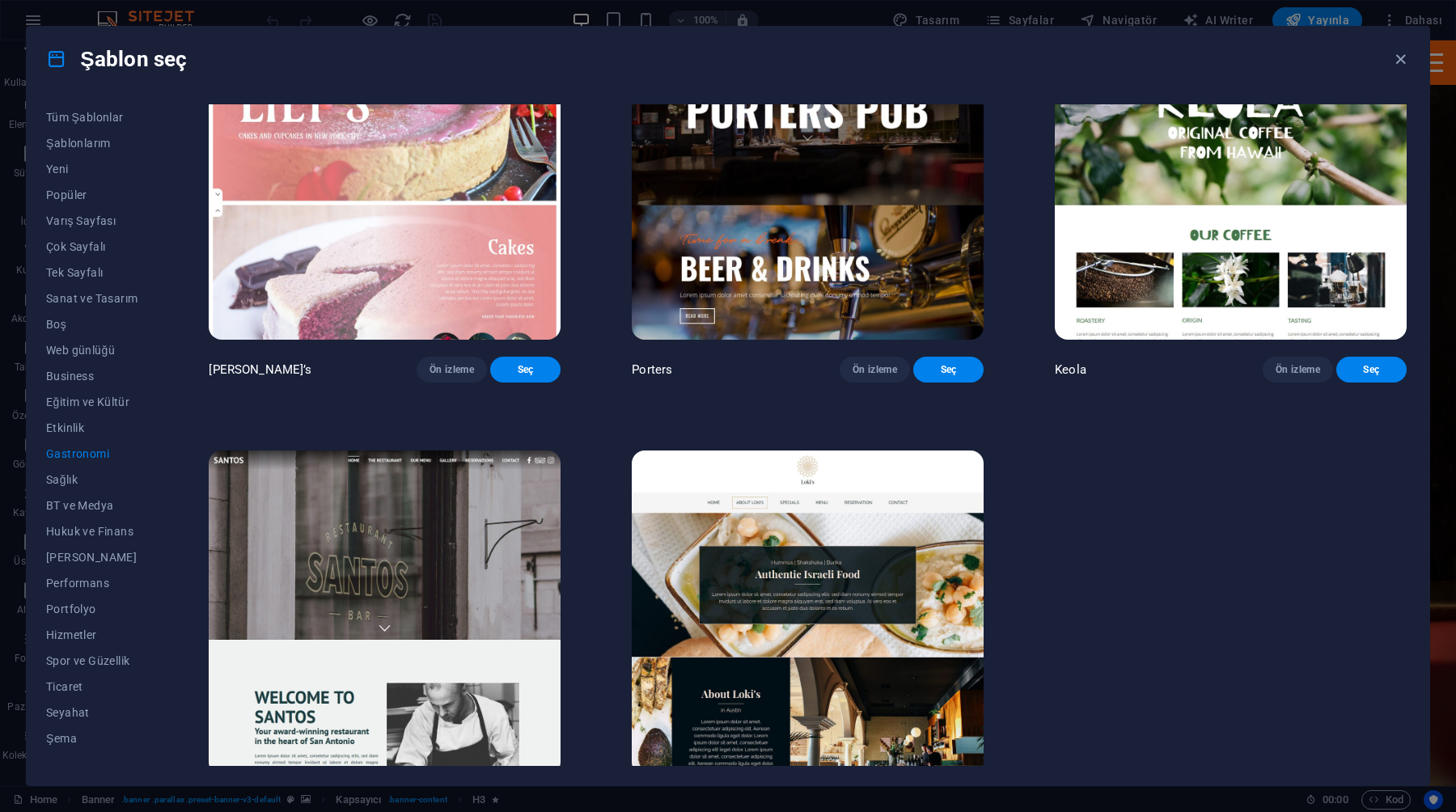
click at [875, 798] on span "Ön izleme" at bounding box center [875, 804] width 44 height 13
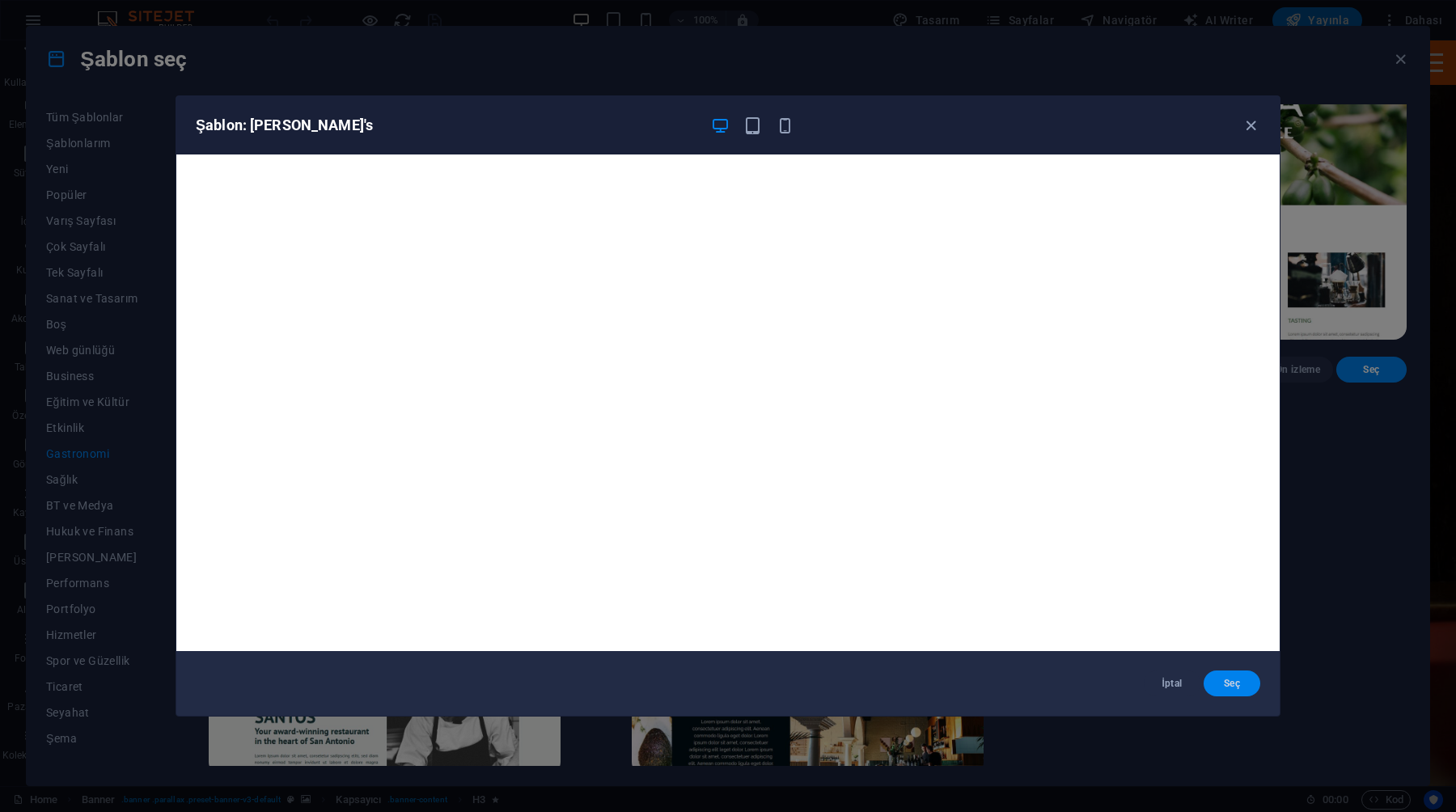
click at [1227, 685] on span "Seç" at bounding box center [1232, 683] width 31 height 13
